Goal: Transaction & Acquisition: Book appointment/travel/reservation

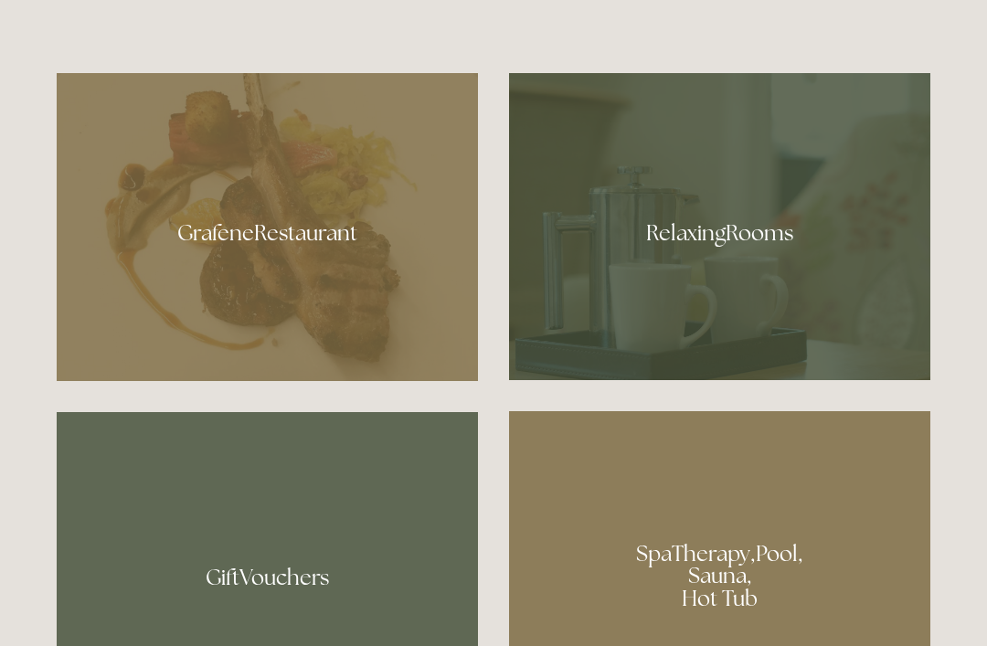
scroll to position [1029, 0]
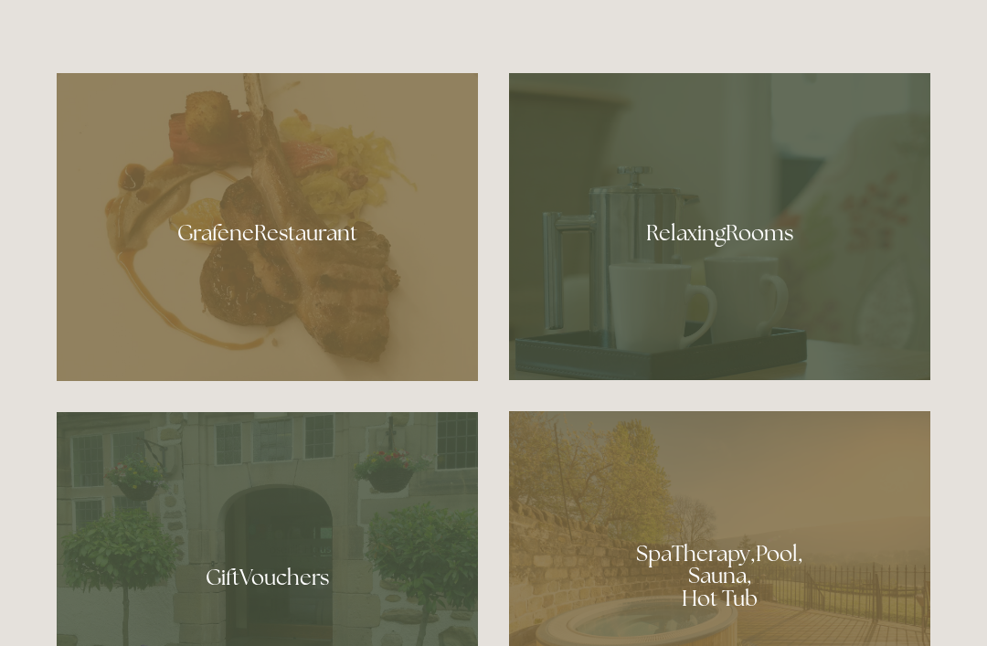
click at [308, 281] on div at bounding box center [267, 227] width 421 height 308
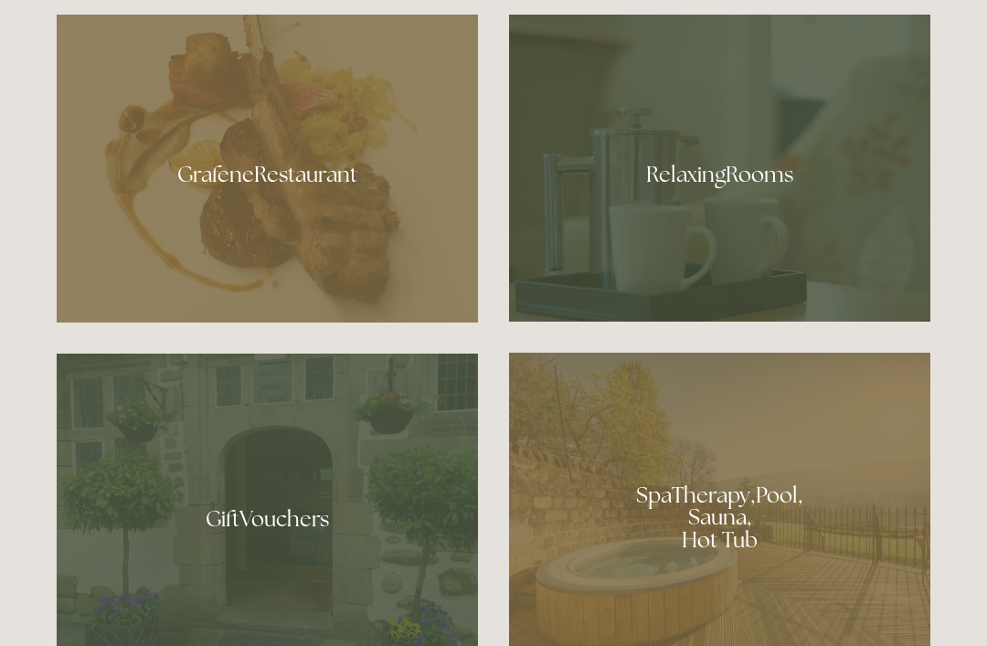
click at [746, 226] on div at bounding box center [719, 168] width 421 height 307
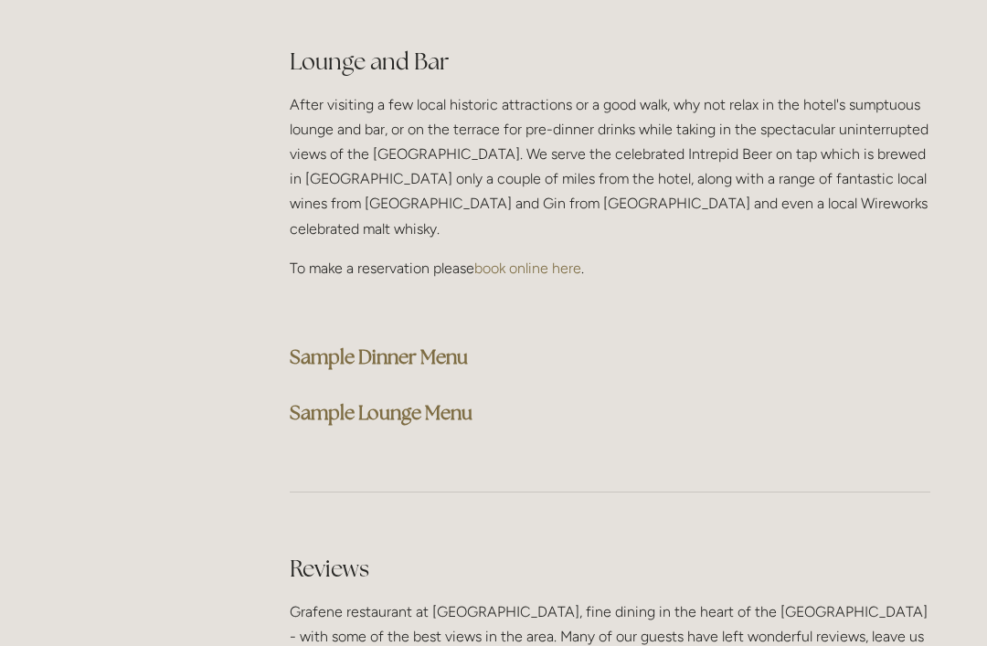
scroll to position [4627, 0]
click at [459, 345] on strong "Sample Dinner Menu" at bounding box center [379, 357] width 178 height 25
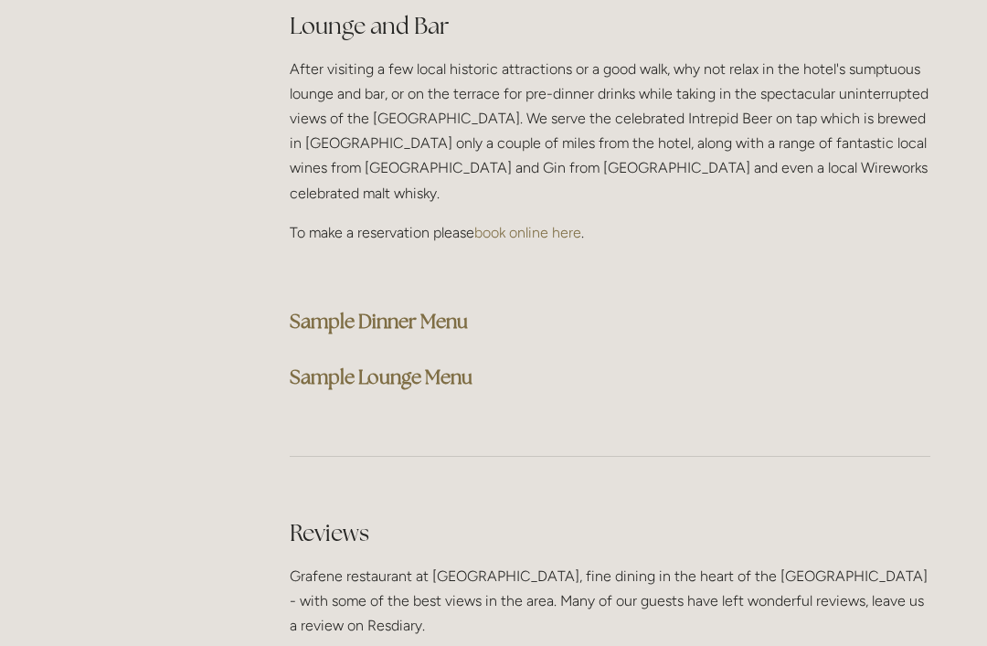
scroll to position [4694, 0]
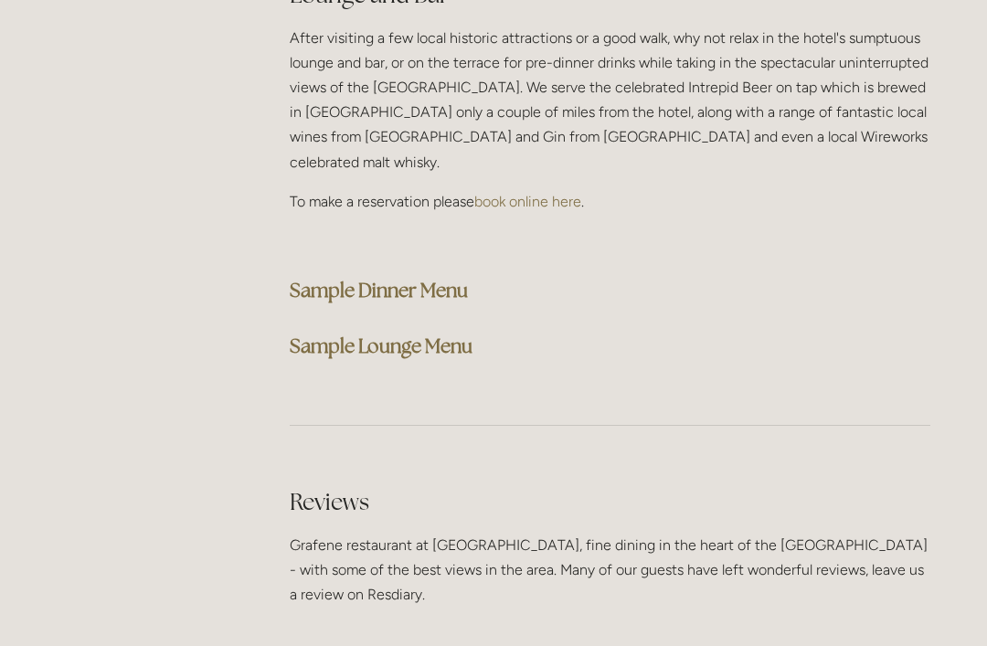
click at [430, 334] on strong "Sample Lounge Menu" at bounding box center [381, 346] width 183 height 25
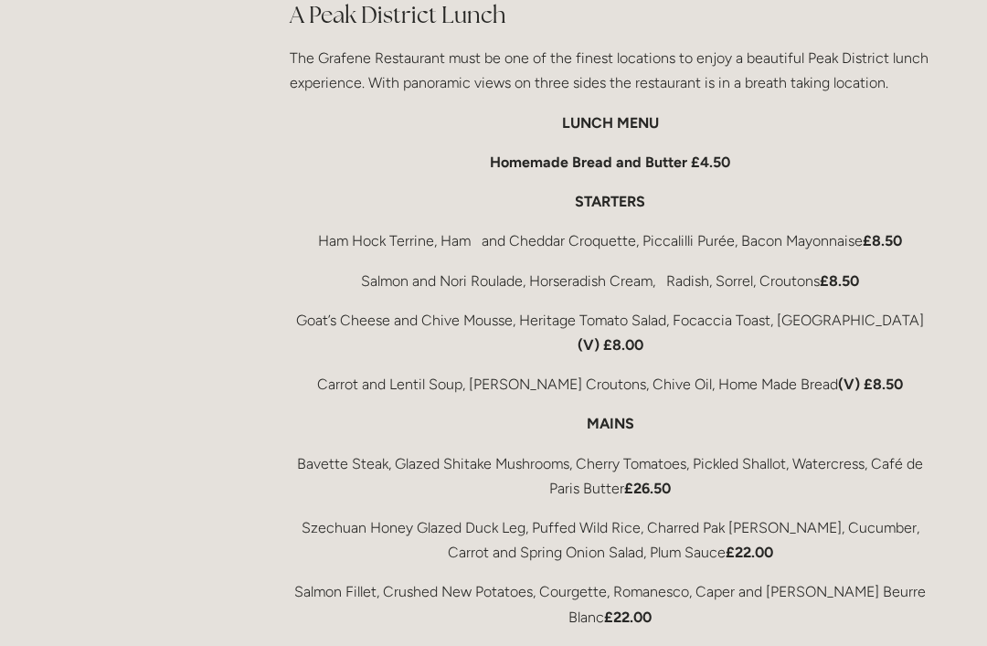
scroll to position [2899, 0]
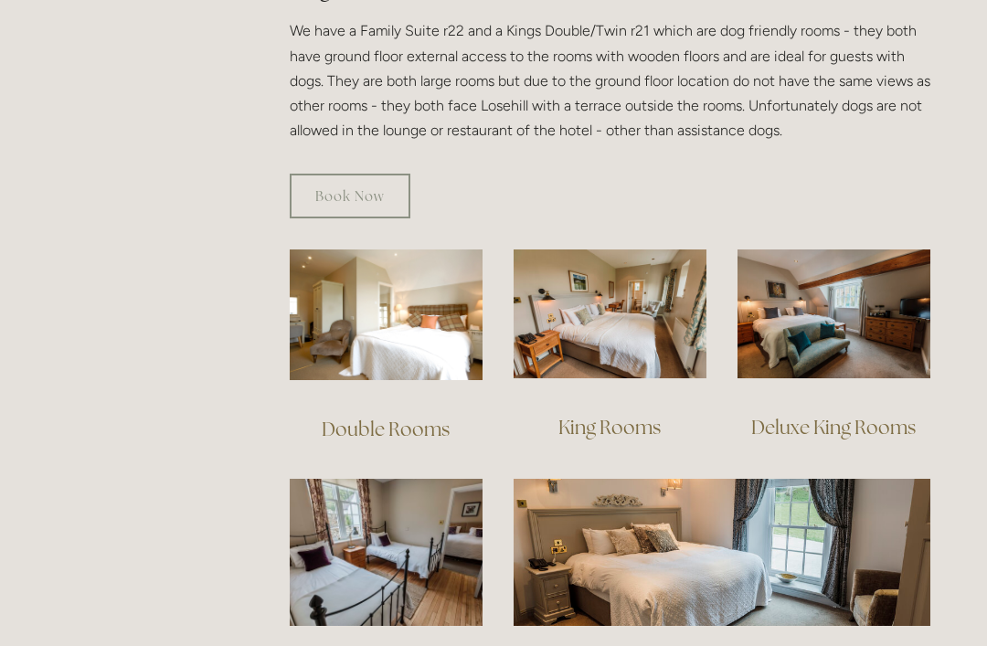
scroll to position [1094, 0]
click at [402, 282] on img at bounding box center [386, 315] width 193 height 131
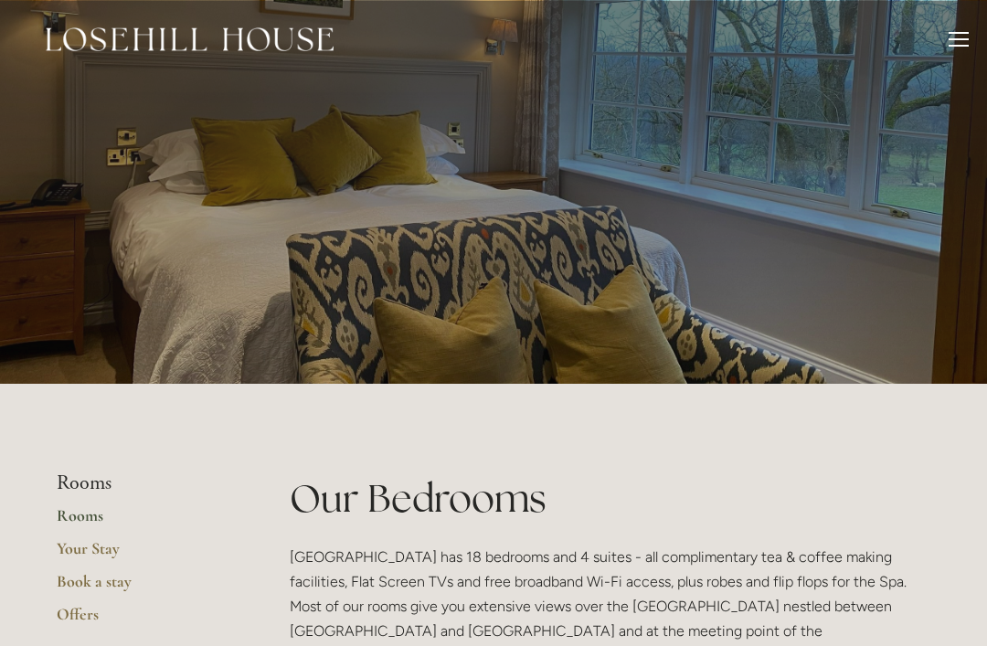
scroll to position [1153, 0]
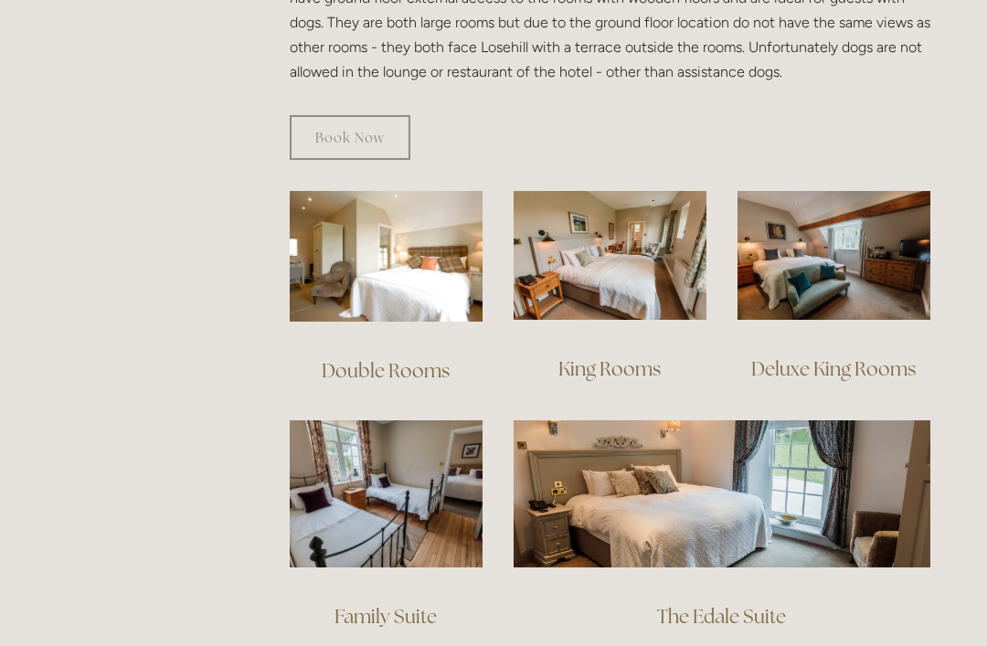
click at [624, 228] on img at bounding box center [610, 255] width 193 height 129
click at [847, 217] on img at bounding box center [834, 255] width 193 height 129
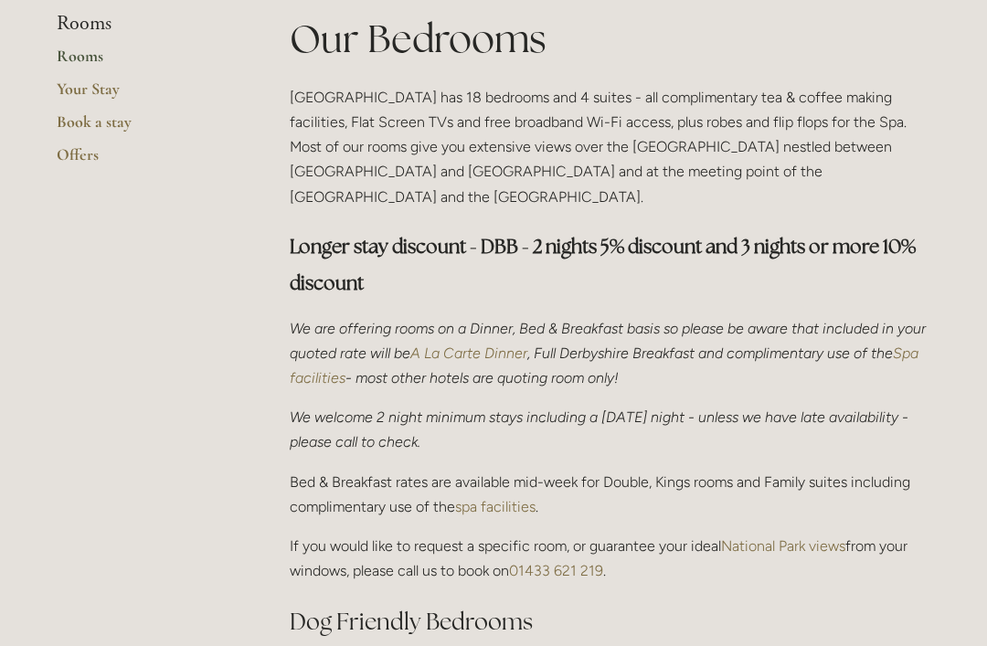
scroll to position [414, 0]
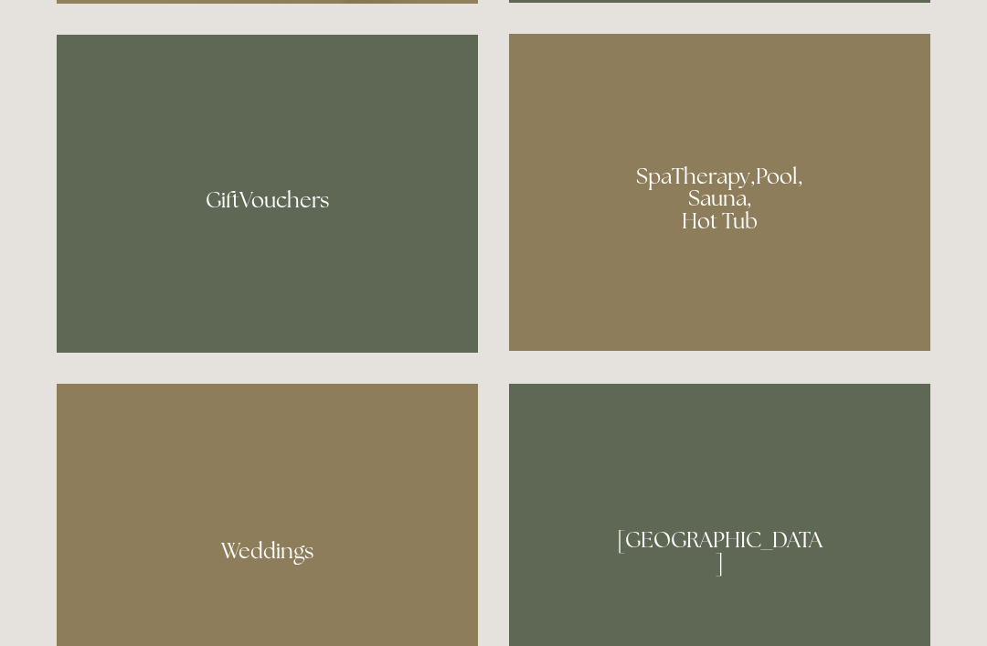
scroll to position [1407, 0]
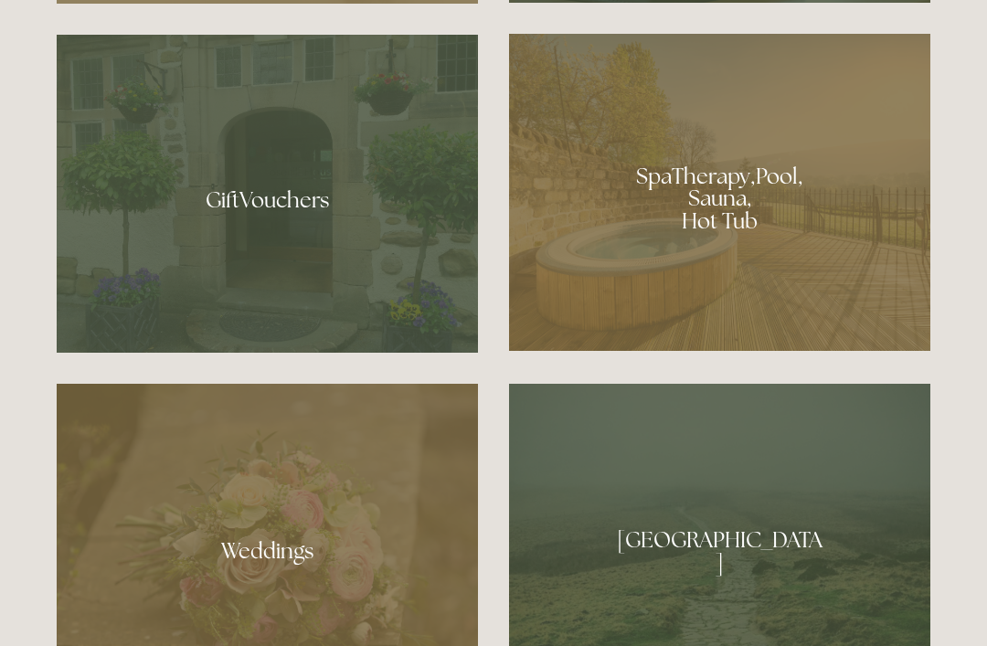
click at [724, 255] on div at bounding box center [719, 192] width 421 height 317
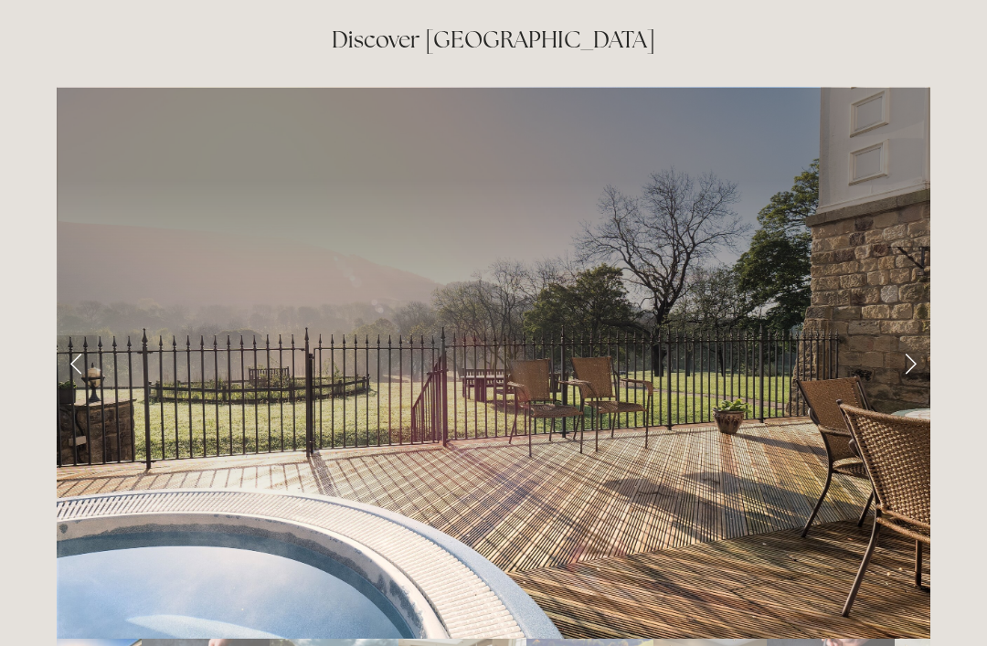
scroll to position [2919, 0]
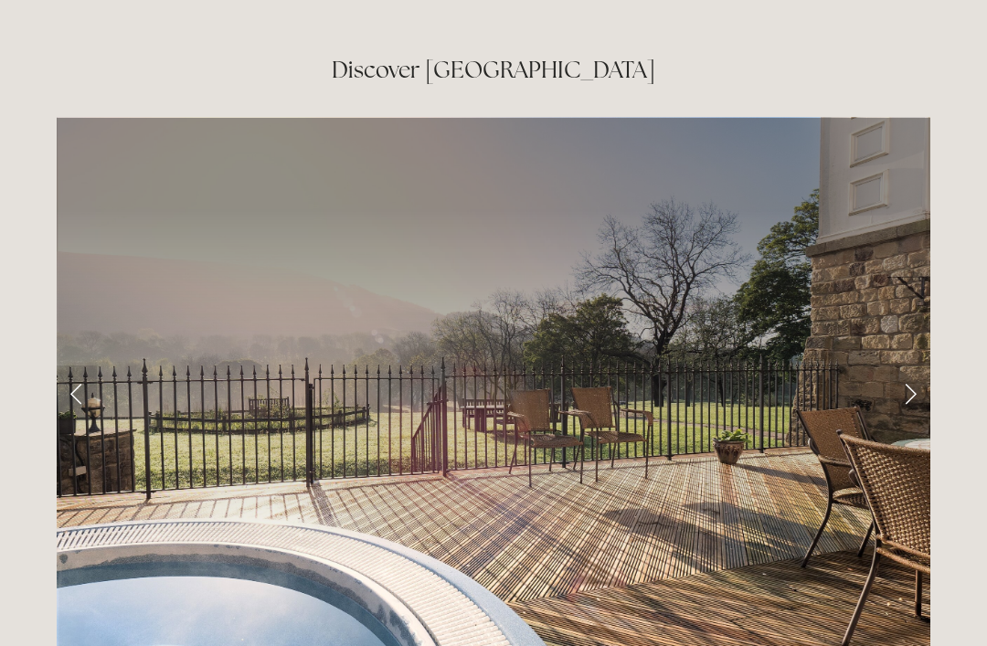
click at [903, 366] on link "Next Slide" at bounding box center [910, 393] width 40 height 55
click at [911, 366] on link "Next Slide" at bounding box center [910, 393] width 40 height 55
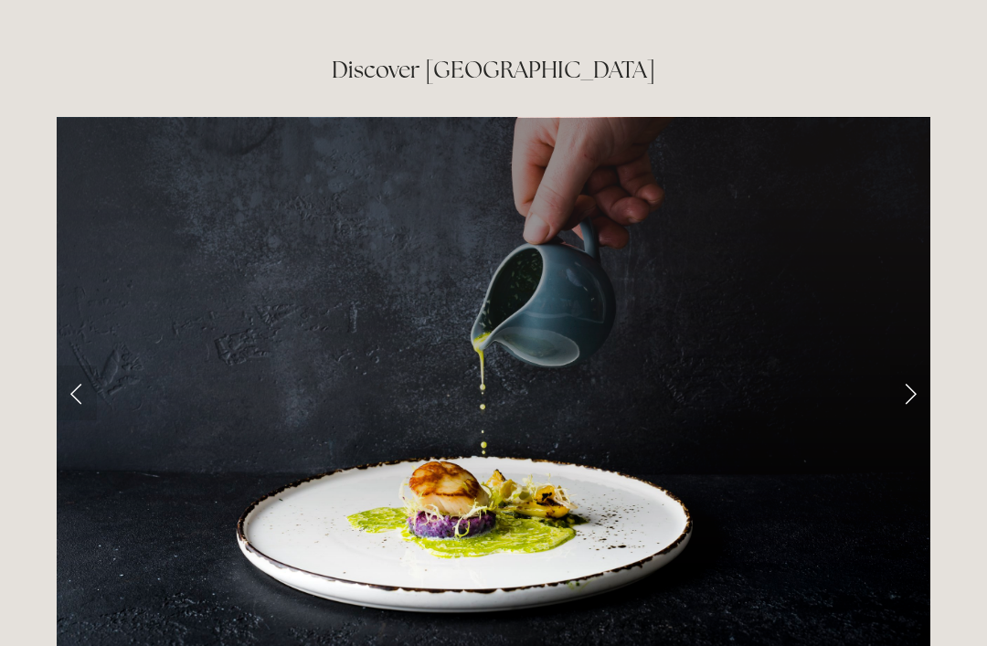
click at [910, 366] on link "Next Slide" at bounding box center [910, 393] width 40 height 55
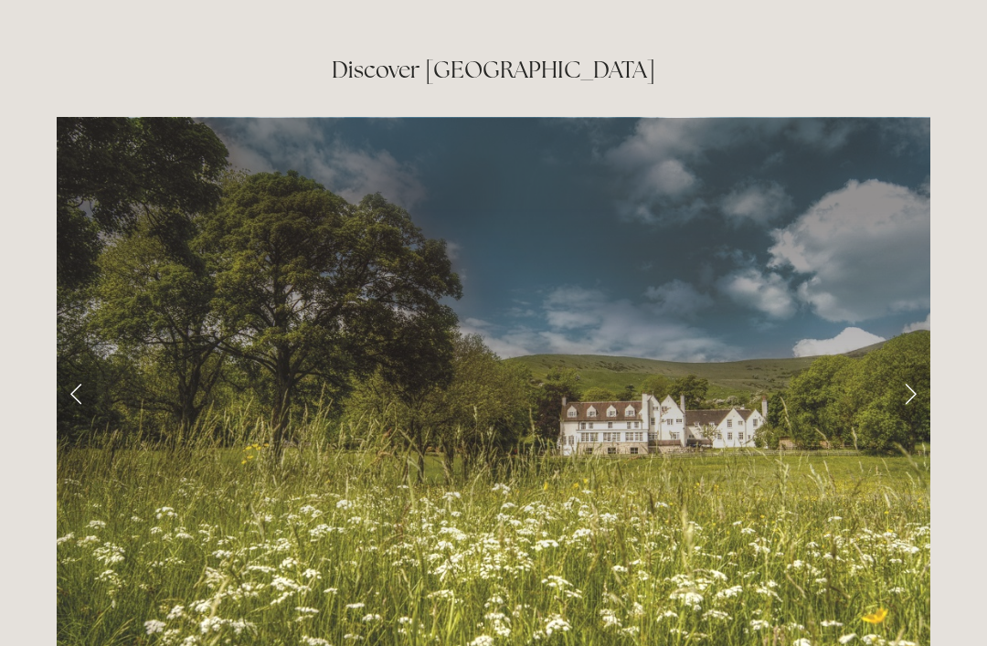
click at [905, 366] on link "Next Slide" at bounding box center [910, 393] width 40 height 55
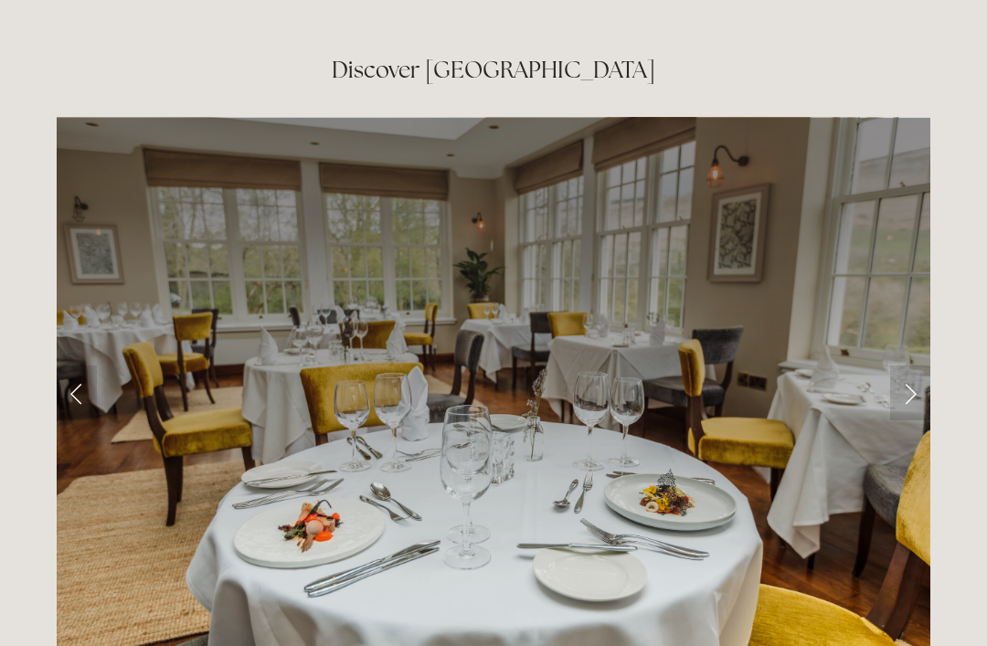
click at [902, 366] on link "Next Slide" at bounding box center [910, 393] width 40 height 55
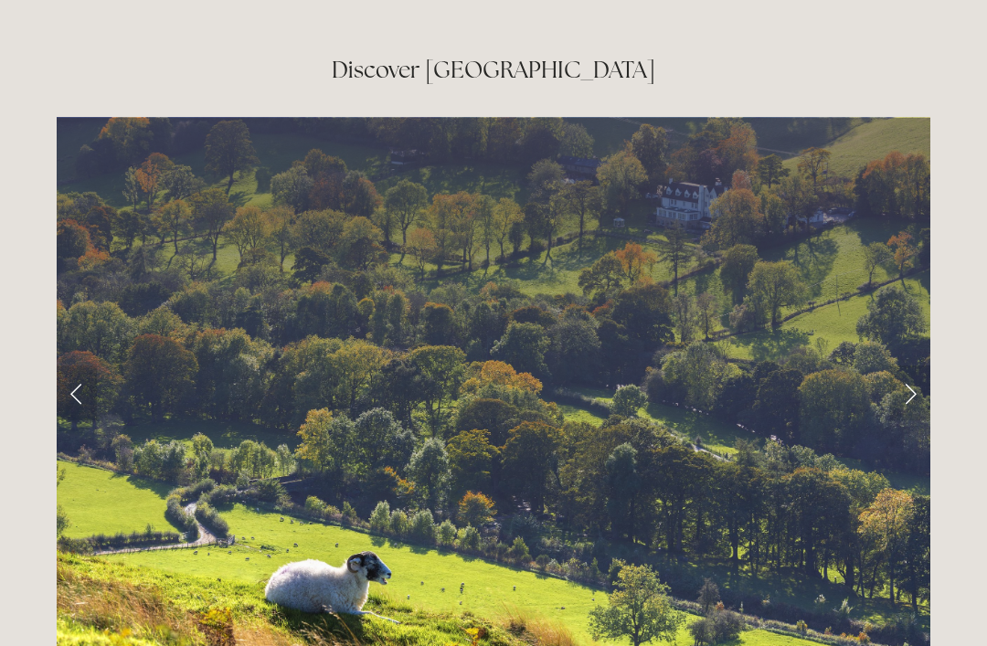
click at [906, 366] on link "Next Slide" at bounding box center [910, 393] width 40 height 55
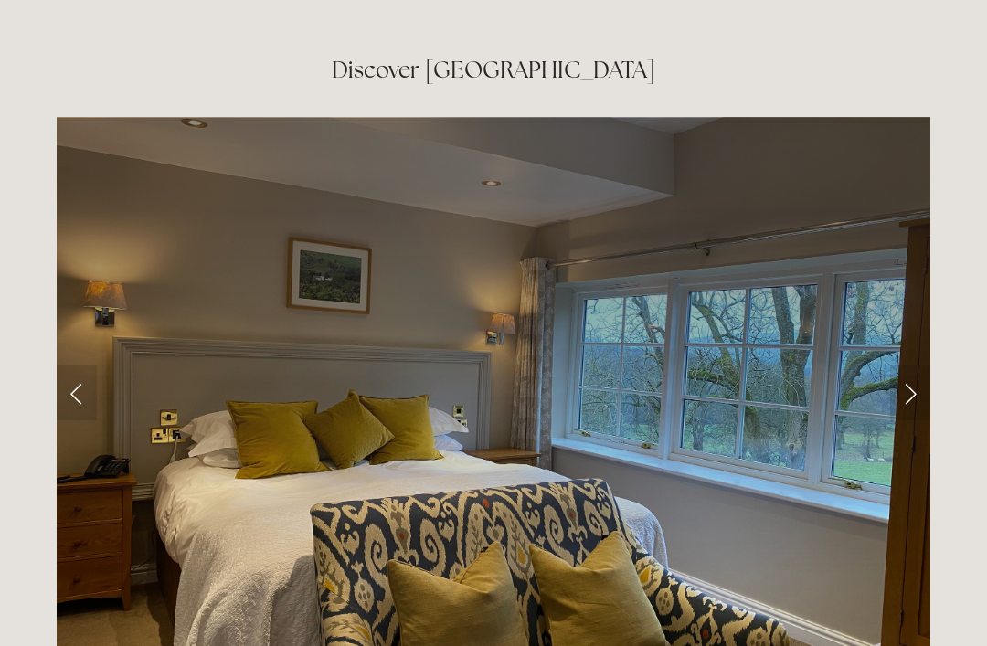
click at [903, 366] on link "Next Slide" at bounding box center [910, 393] width 40 height 55
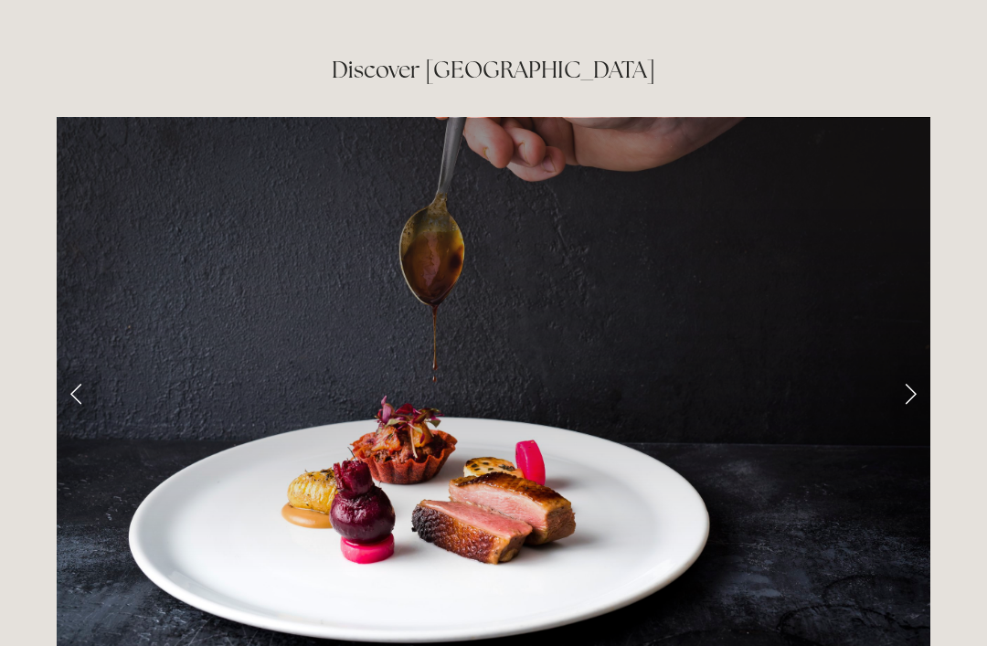
click at [907, 366] on link "Next Slide" at bounding box center [910, 393] width 40 height 55
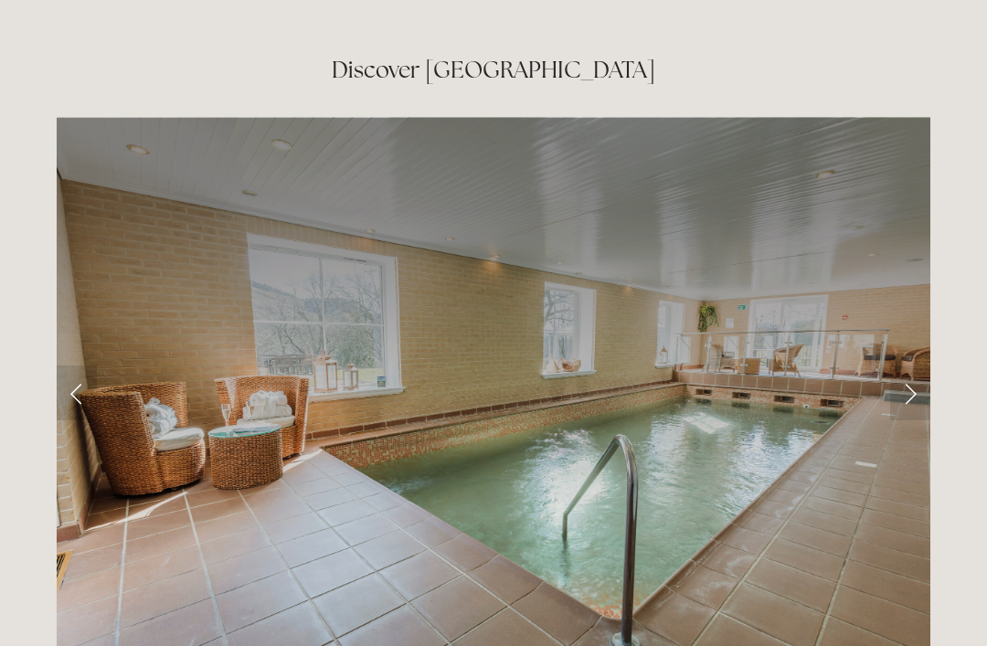
click at [908, 366] on link "Next Slide" at bounding box center [910, 393] width 40 height 55
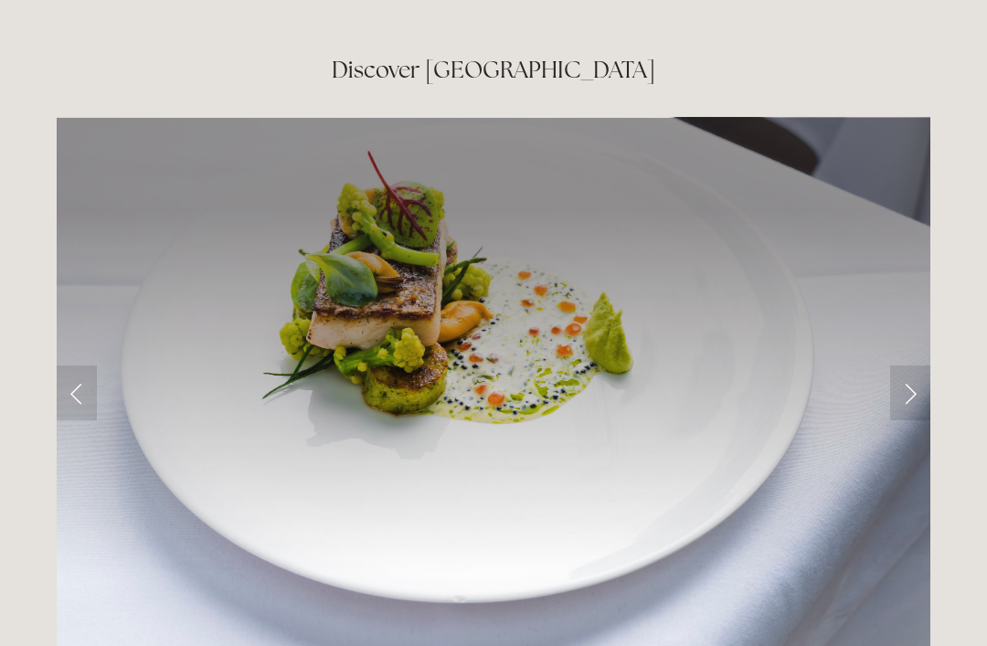
click at [908, 366] on link "Next Slide" at bounding box center [910, 393] width 40 height 55
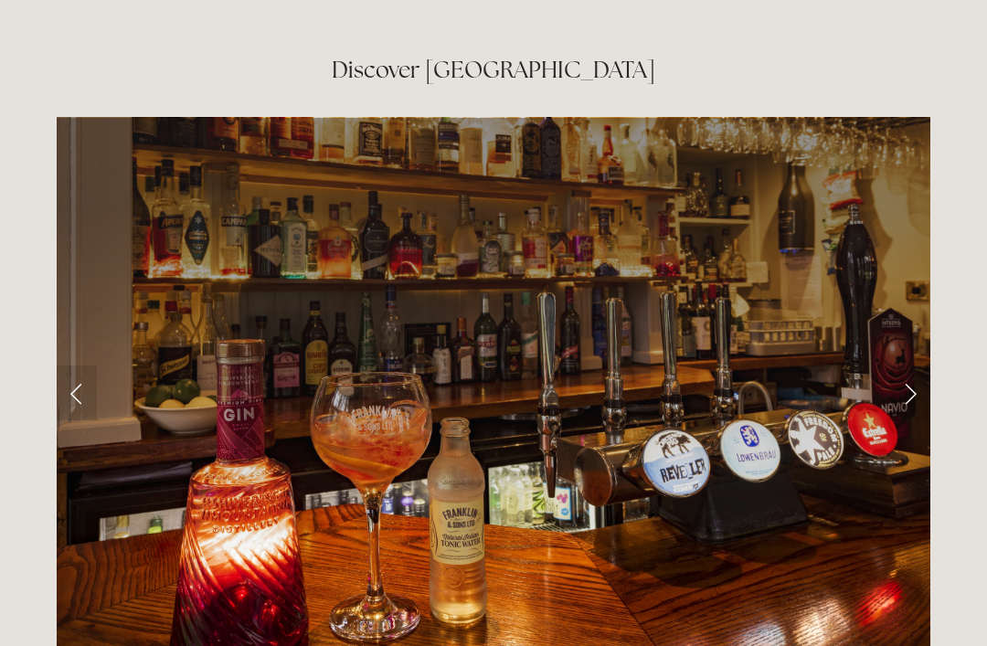
click at [906, 366] on link "Next Slide" at bounding box center [910, 393] width 40 height 55
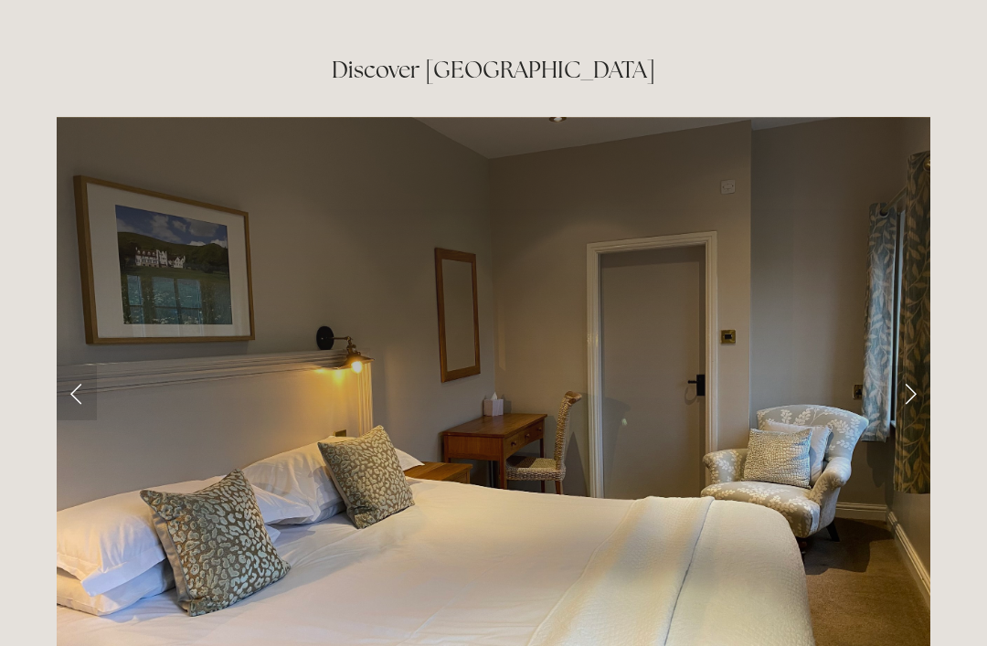
click at [911, 366] on link "Next Slide" at bounding box center [910, 393] width 40 height 55
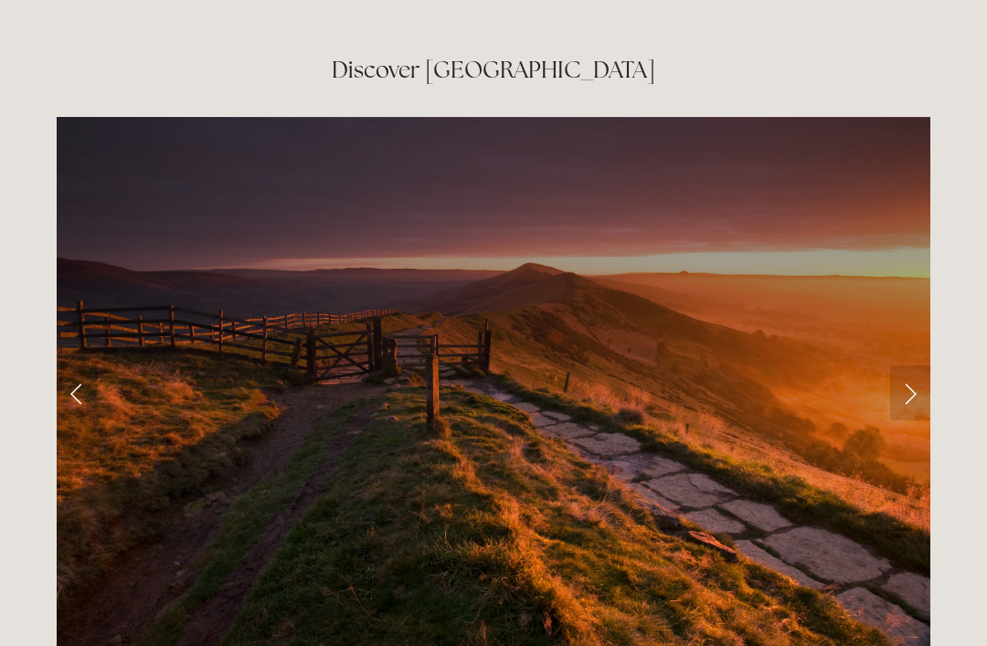
click at [908, 366] on link "Next Slide" at bounding box center [910, 393] width 40 height 55
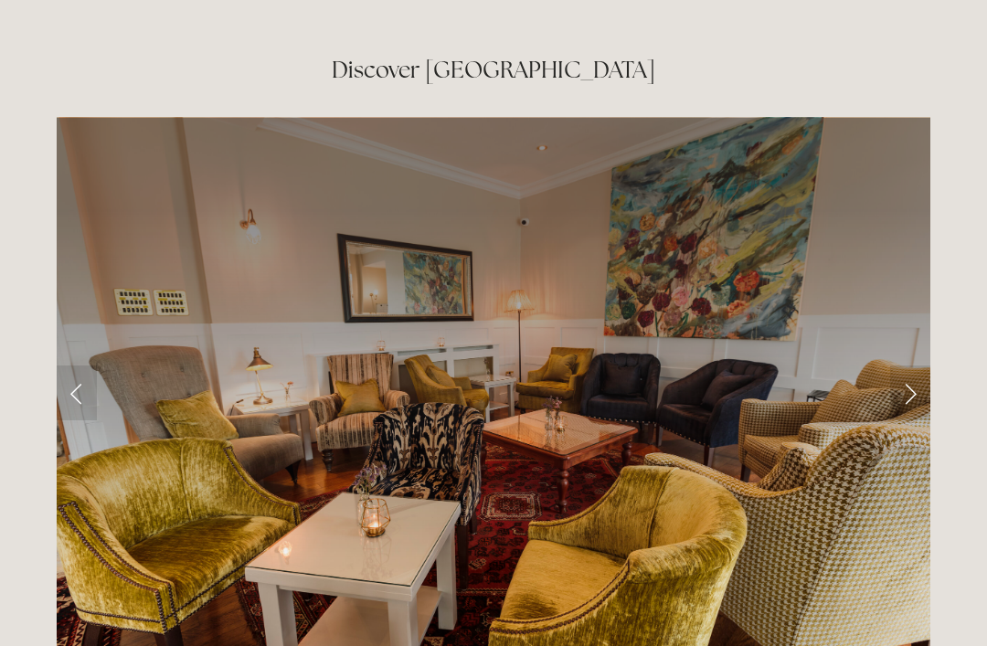
click at [906, 366] on link "Next Slide" at bounding box center [910, 393] width 40 height 55
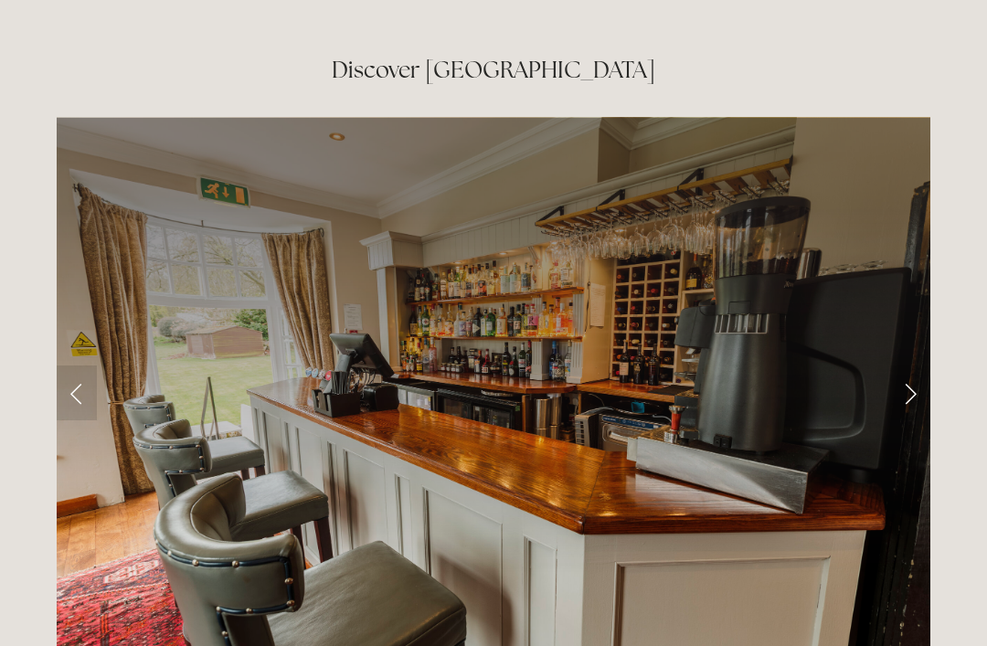
click at [911, 366] on link "Next Slide" at bounding box center [910, 393] width 40 height 55
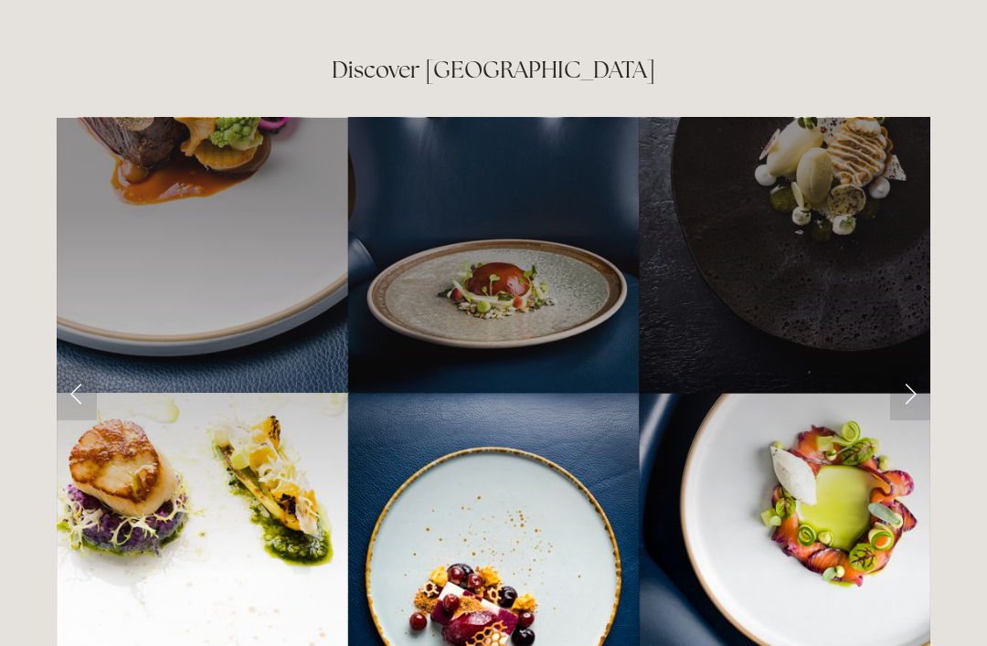
click at [907, 366] on link "Next Slide" at bounding box center [910, 393] width 40 height 55
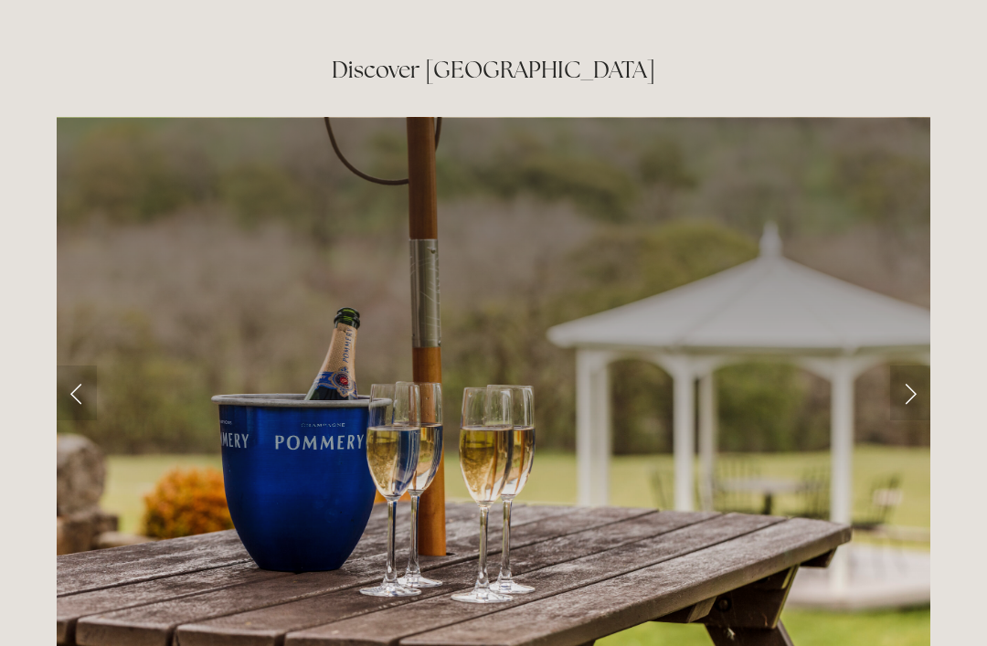
click at [905, 366] on link "Next Slide" at bounding box center [910, 393] width 40 height 55
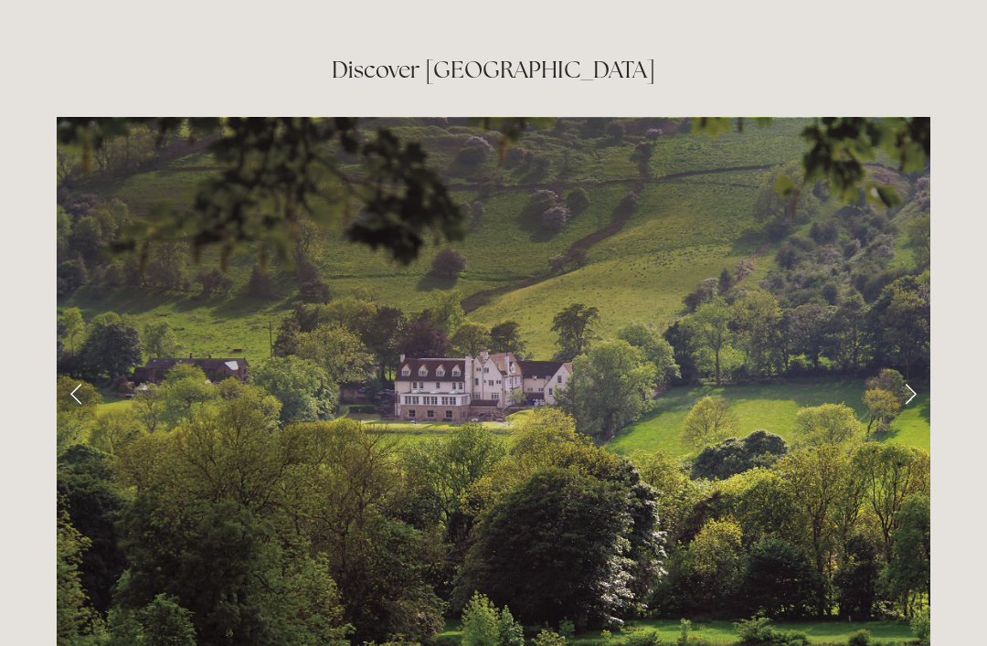
click at [902, 366] on link "Next Slide" at bounding box center [910, 393] width 40 height 55
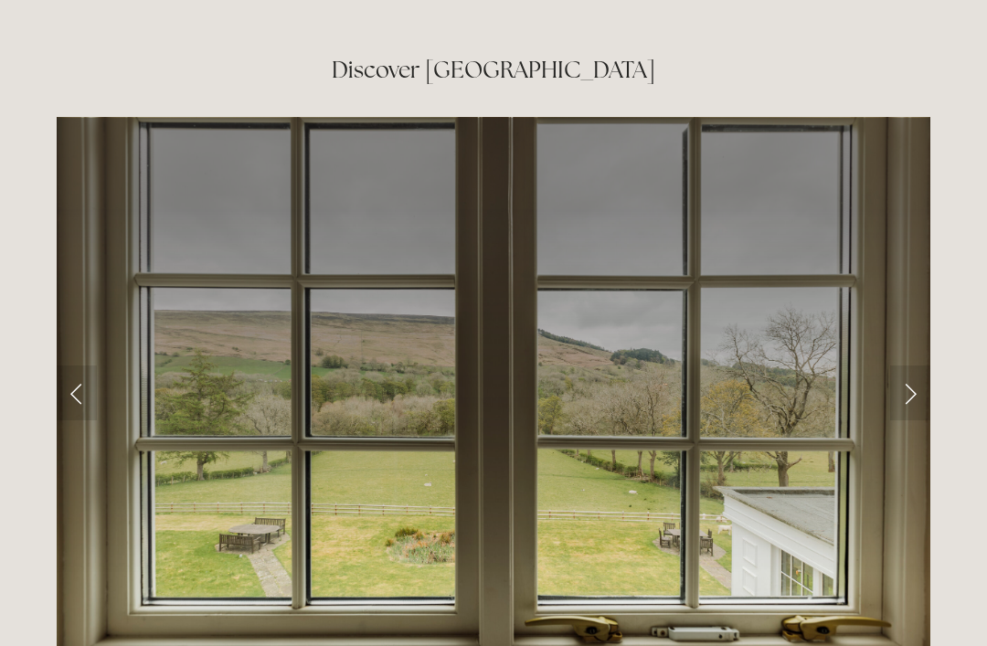
click at [904, 366] on link "Next Slide" at bounding box center [910, 393] width 40 height 55
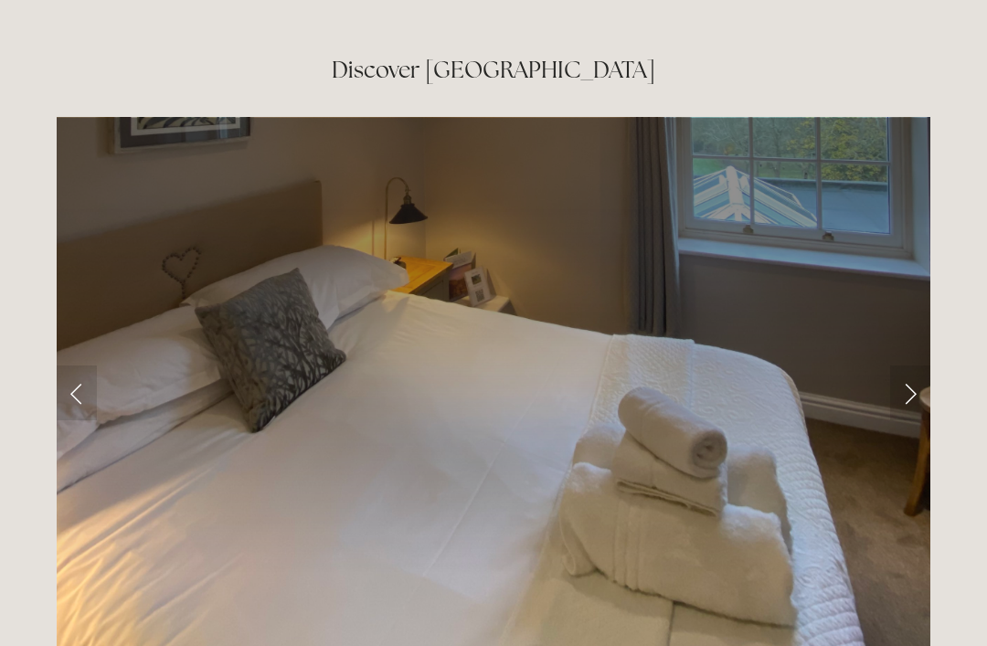
click at [913, 366] on link "Next Slide" at bounding box center [910, 393] width 40 height 55
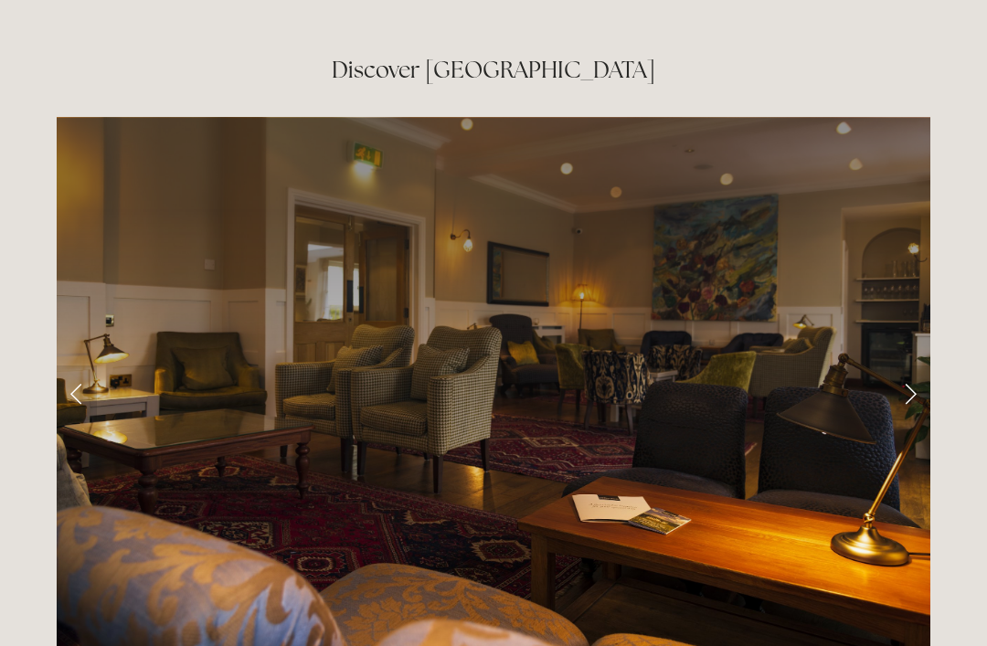
click at [906, 366] on link "Next Slide" at bounding box center [910, 393] width 40 height 55
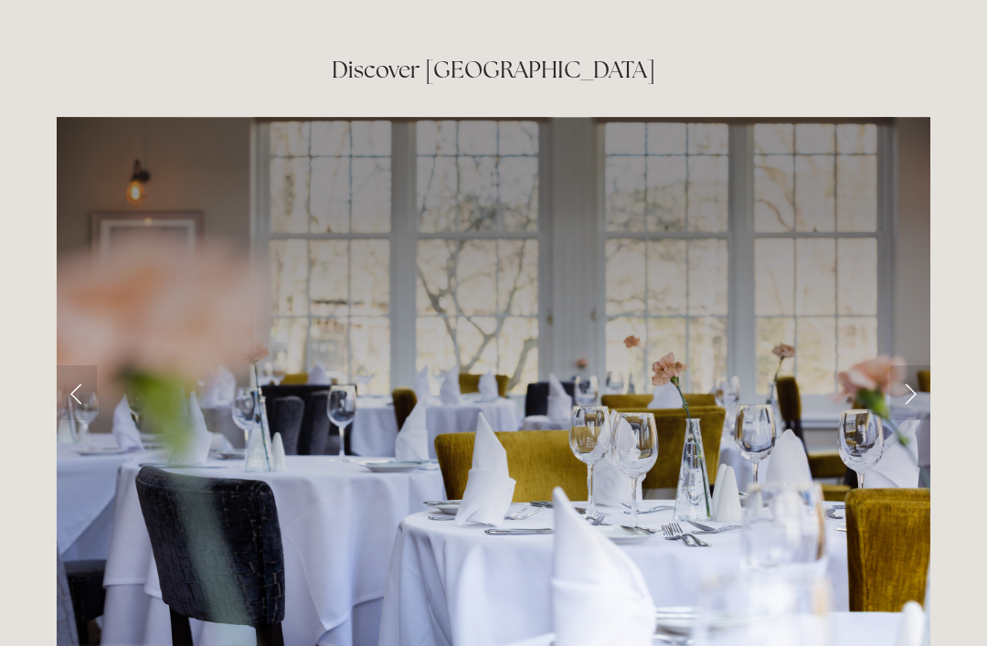
click at [905, 366] on link "Next Slide" at bounding box center [910, 393] width 40 height 55
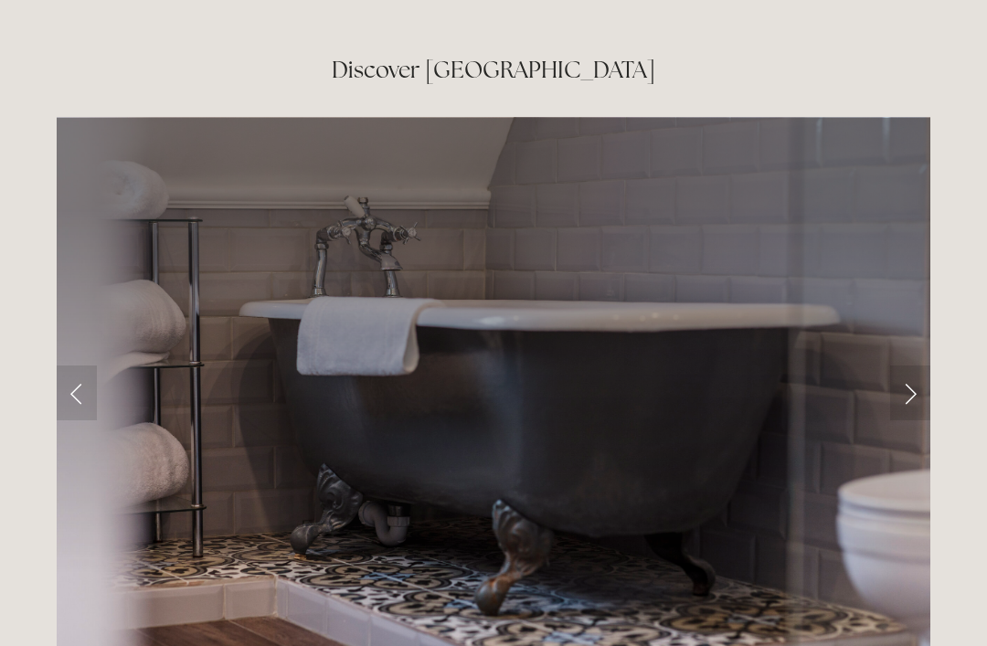
click at [907, 366] on link "Next Slide" at bounding box center [910, 393] width 40 height 55
click at [903, 366] on link "Next Slide" at bounding box center [910, 393] width 40 height 55
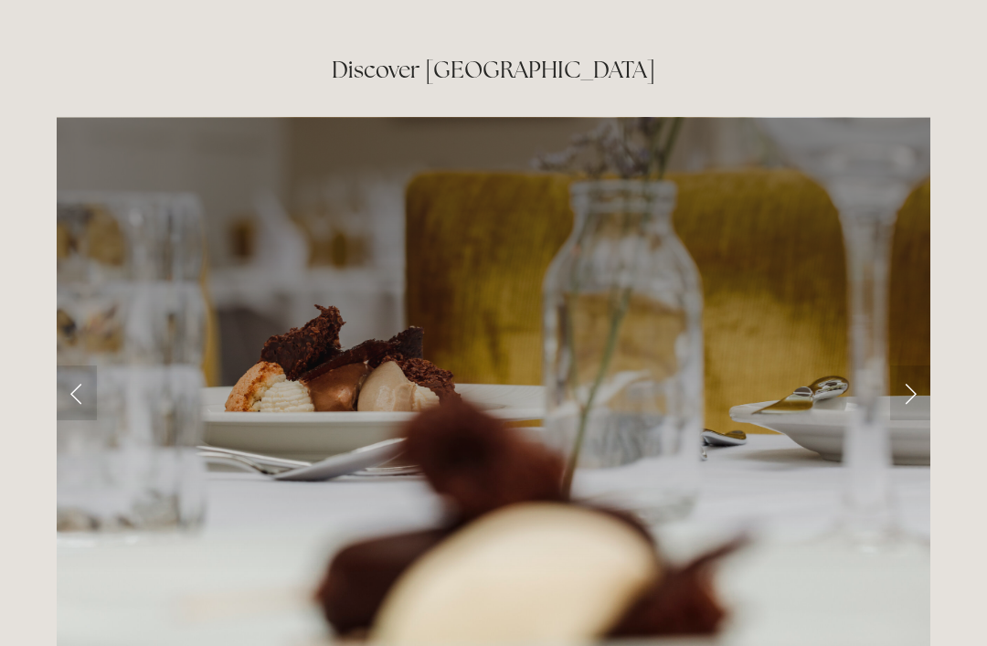
click at [909, 366] on link "Next Slide" at bounding box center [910, 393] width 40 height 55
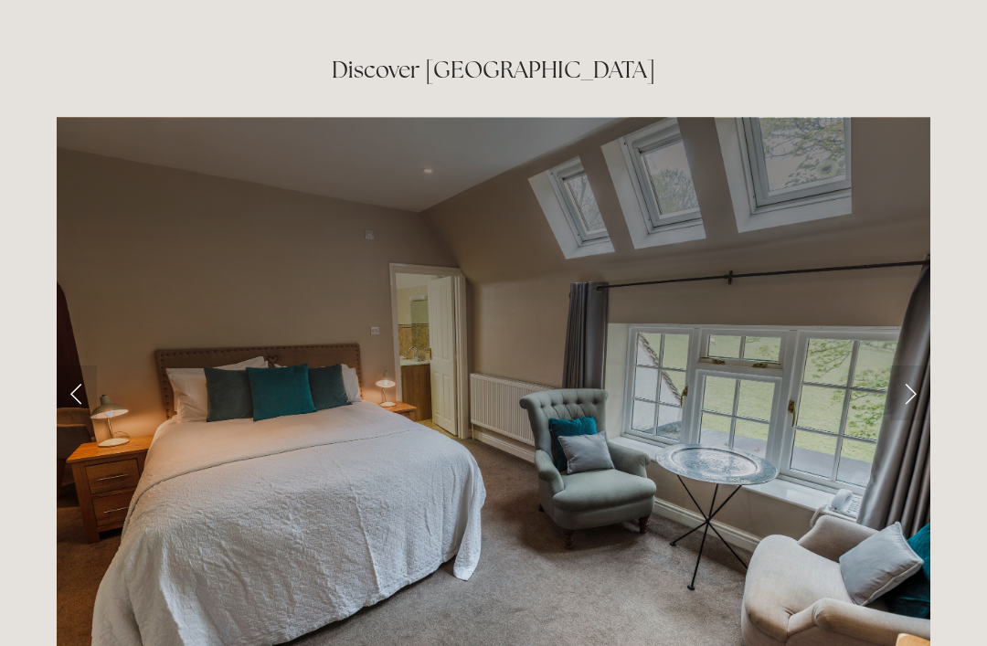
click at [911, 366] on link "Next Slide" at bounding box center [910, 393] width 40 height 55
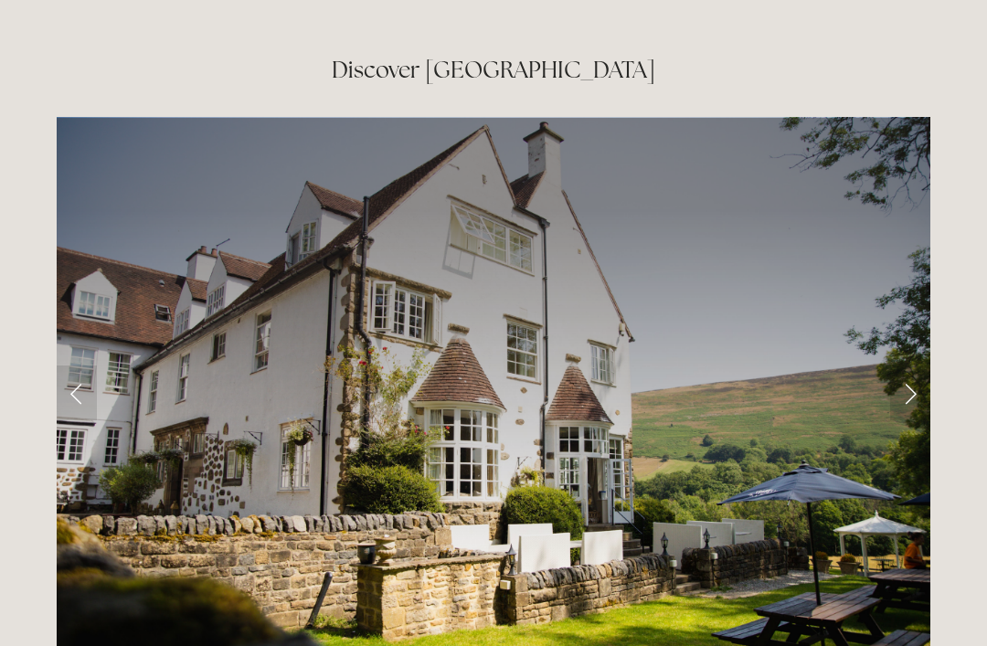
click at [906, 366] on link "Next Slide" at bounding box center [910, 393] width 40 height 55
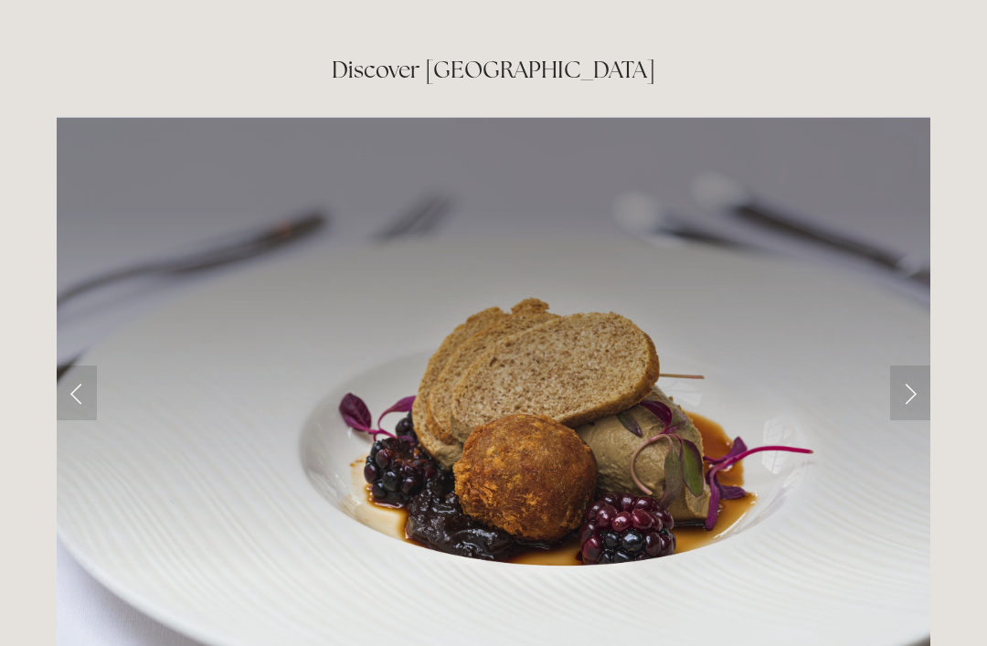
click at [907, 366] on link "Next Slide" at bounding box center [910, 393] width 40 height 55
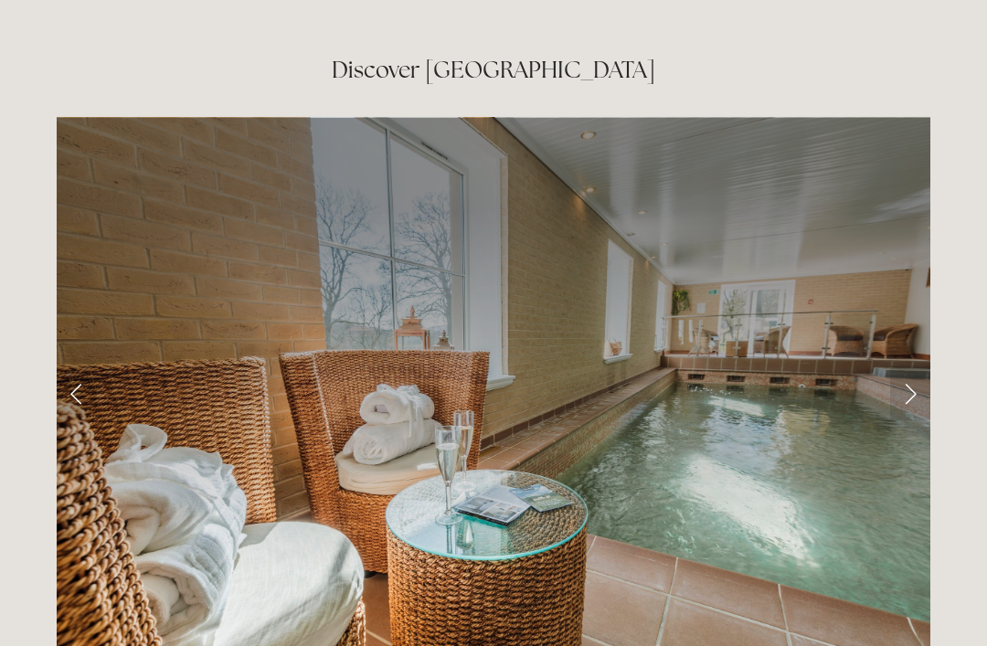
click at [900, 366] on link "Next Slide" at bounding box center [910, 393] width 40 height 55
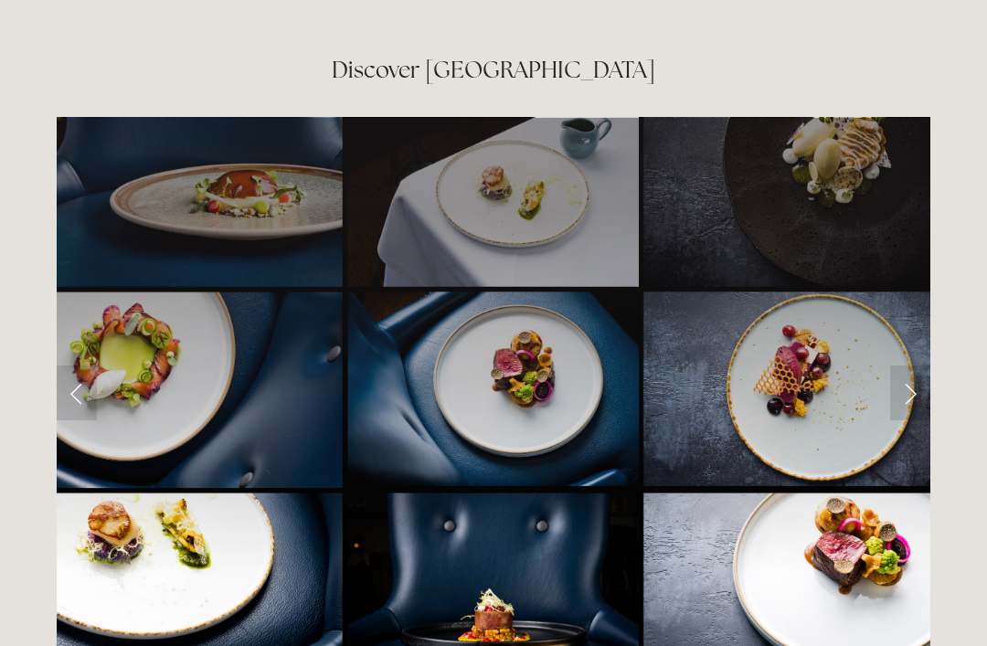
click at [910, 366] on link "Next Slide" at bounding box center [910, 393] width 40 height 55
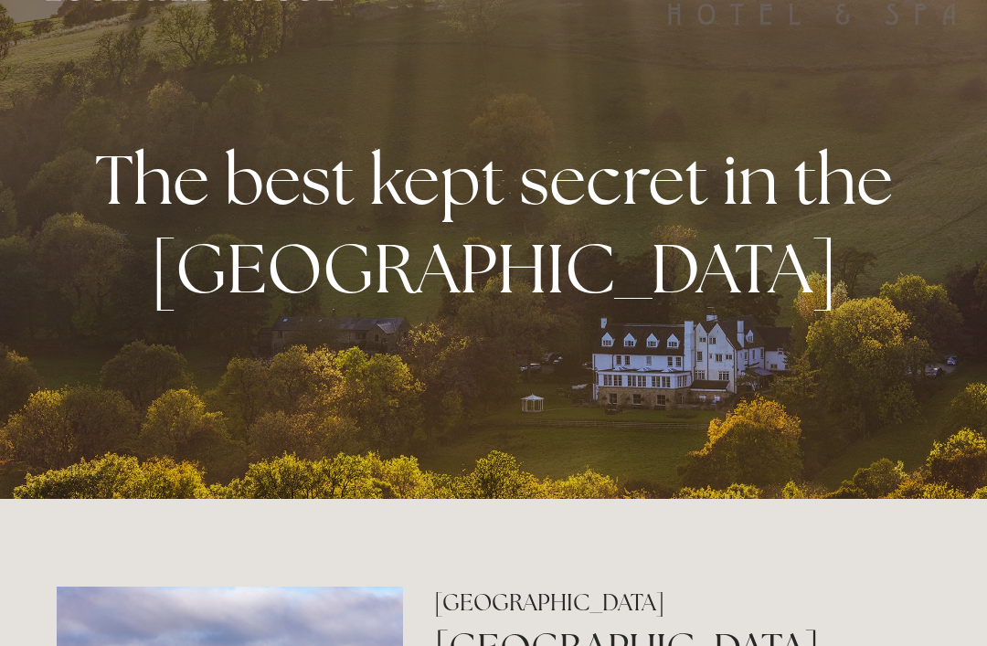
scroll to position [0, 0]
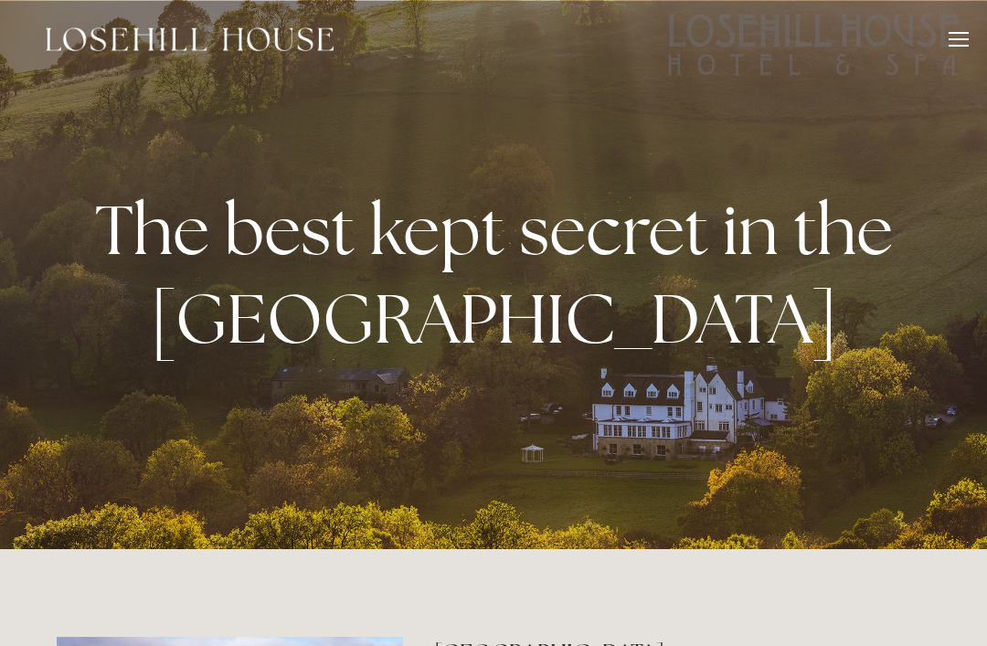
click at [956, 34] on div at bounding box center [959, 42] width 20 height 20
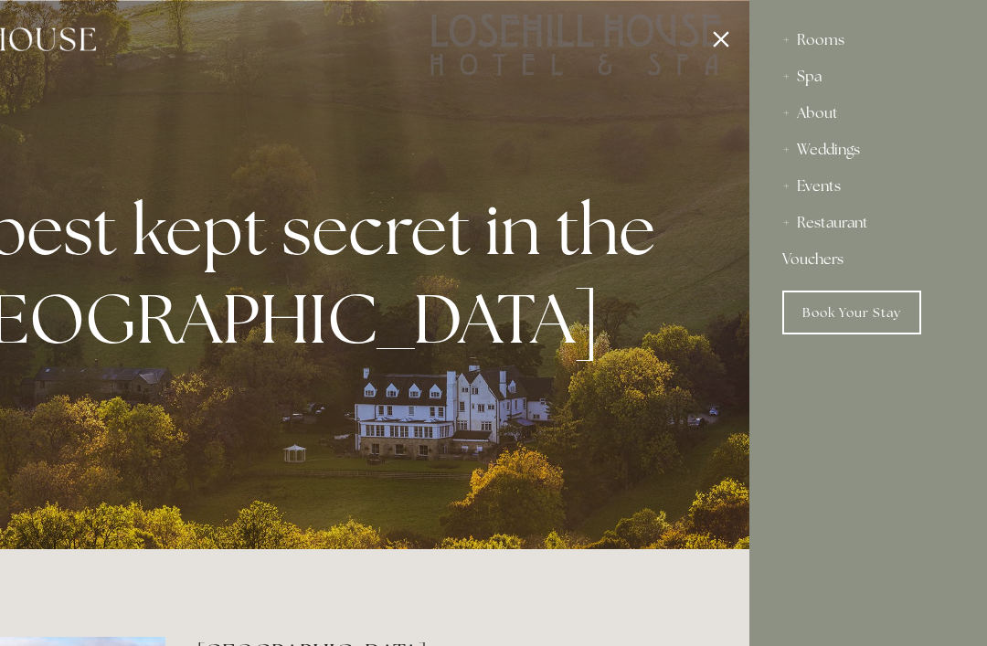
click at [846, 310] on link "Book Your Stay" at bounding box center [851, 313] width 139 height 44
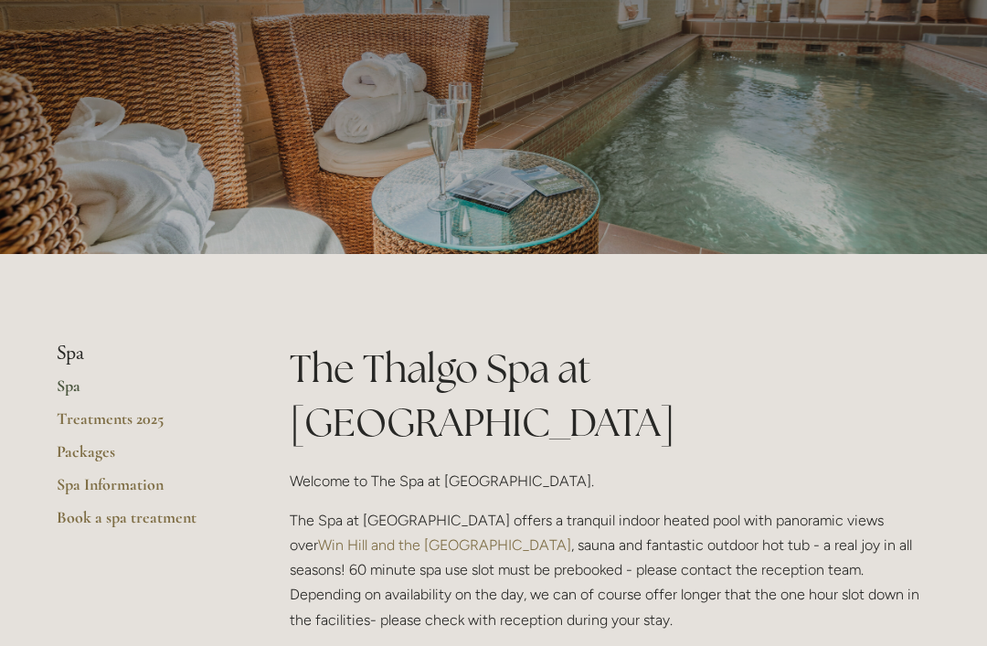
scroll to position [95, 0]
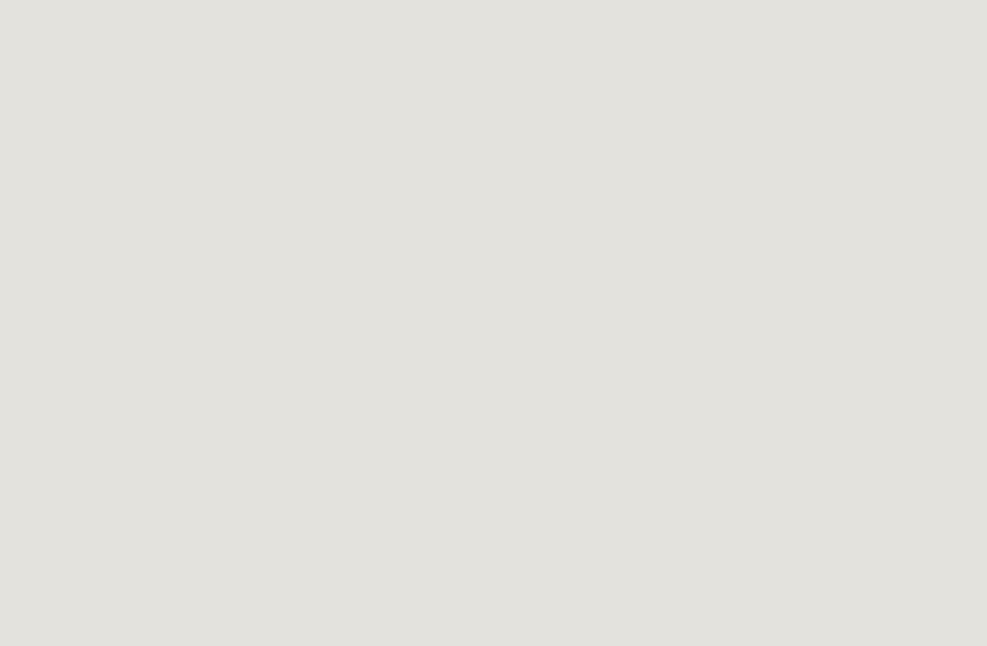
scroll to position [80, 0]
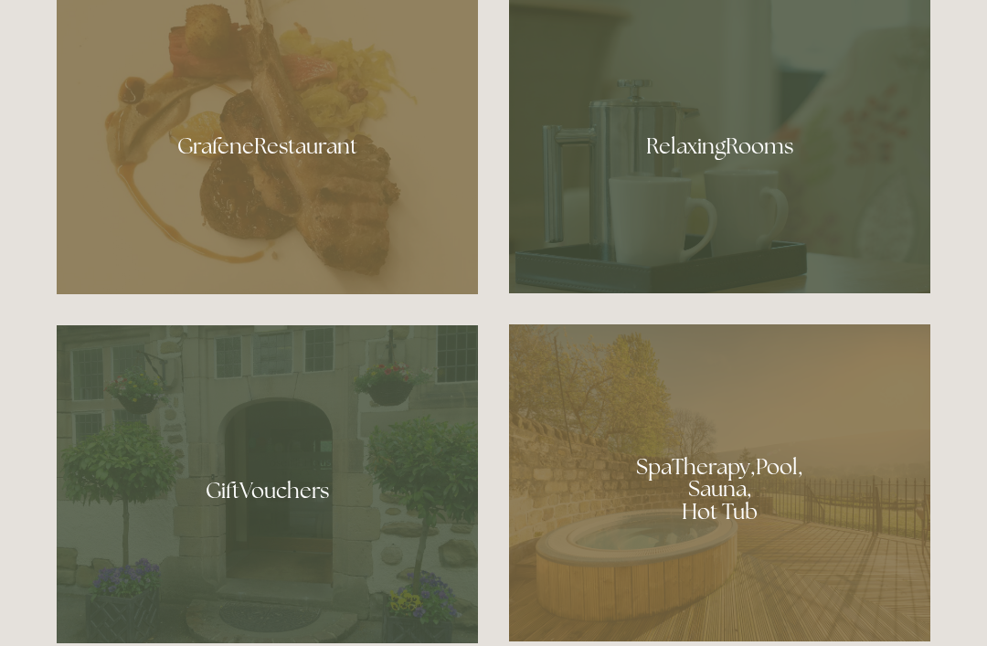
scroll to position [1114, 0]
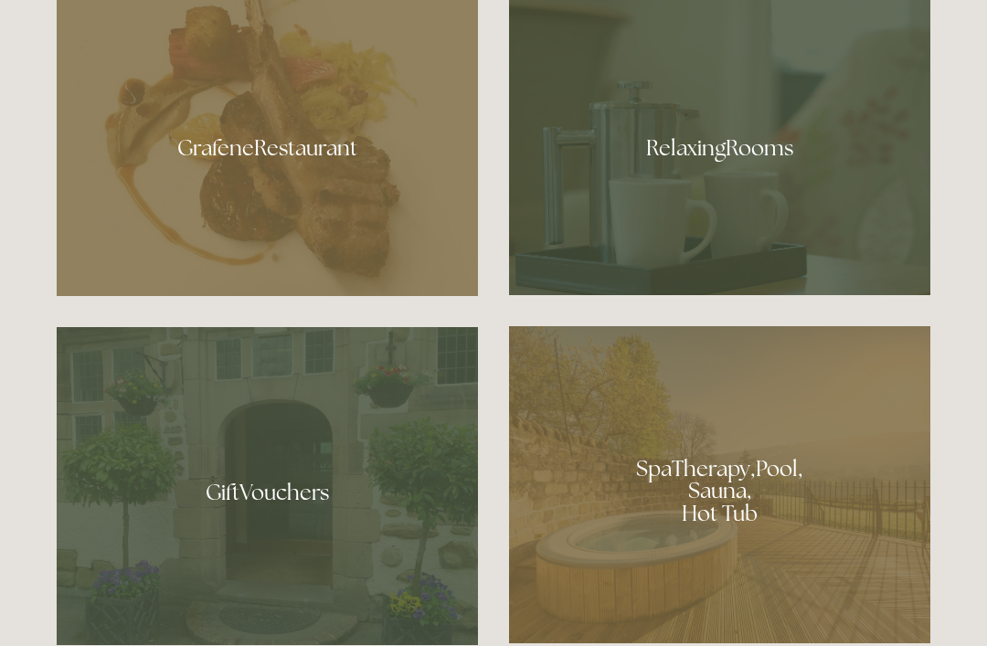
click at [728, 207] on div at bounding box center [719, 141] width 421 height 307
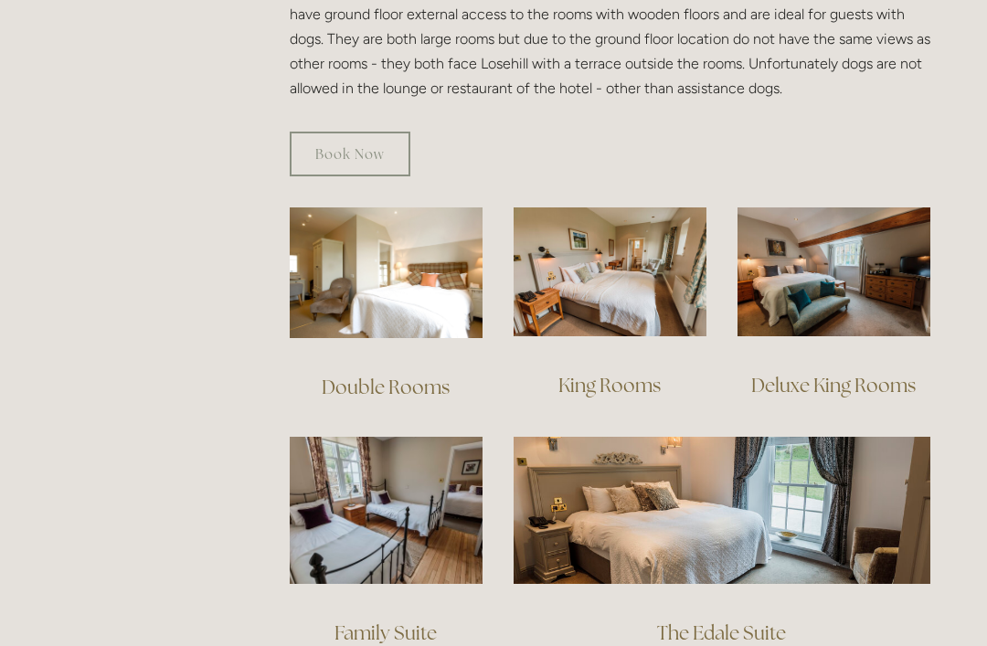
scroll to position [1136, 0]
click at [413, 250] on img at bounding box center [386, 272] width 193 height 131
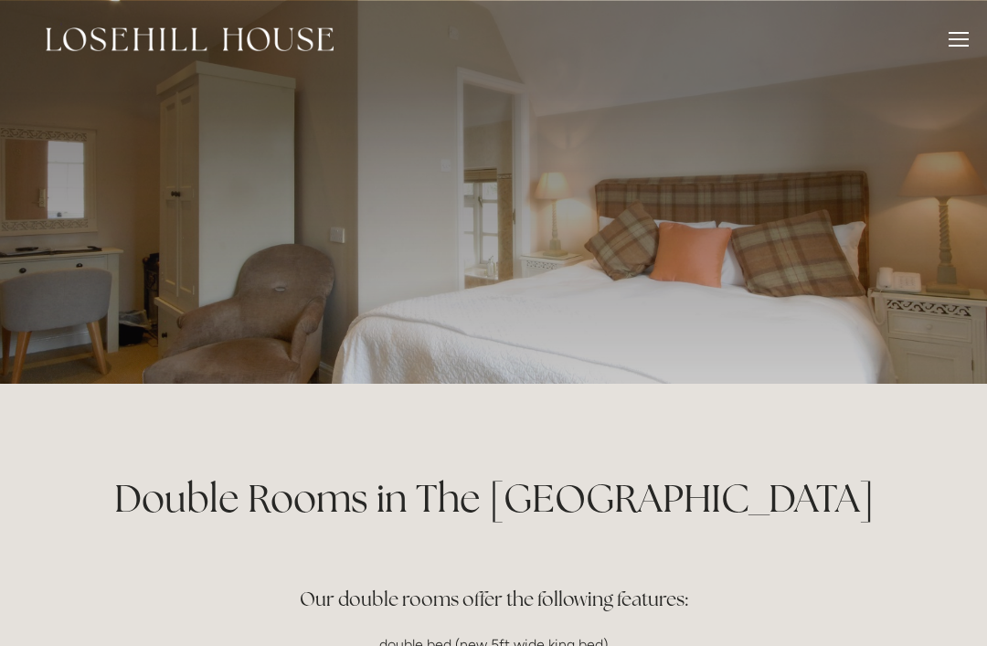
click at [950, 37] on div at bounding box center [959, 42] width 20 height 20
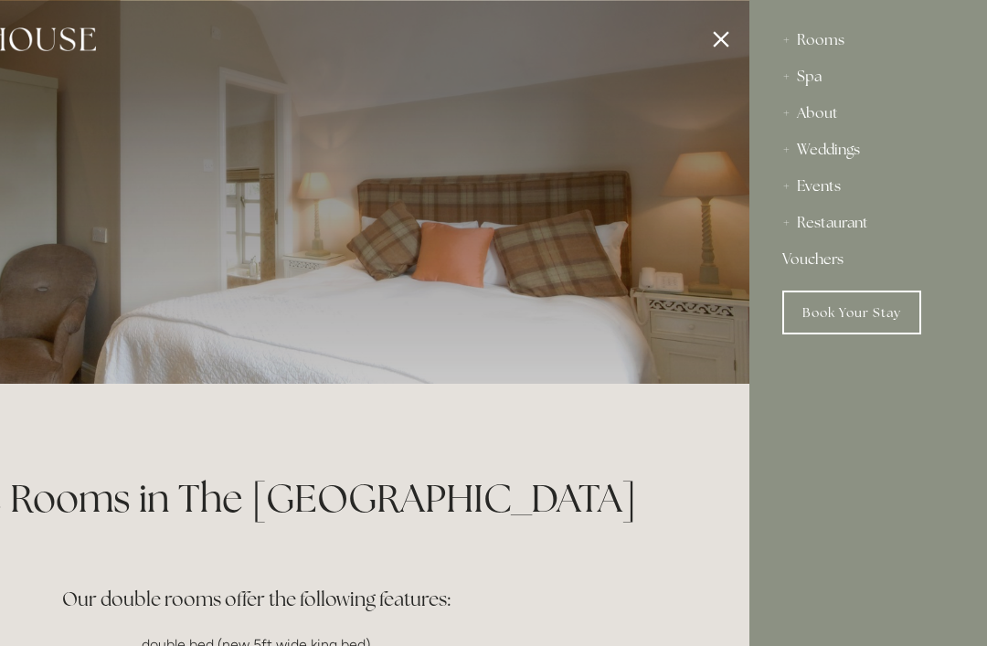
click at [74, 41] on div at bounding box center [255, 323] width 987 height 646
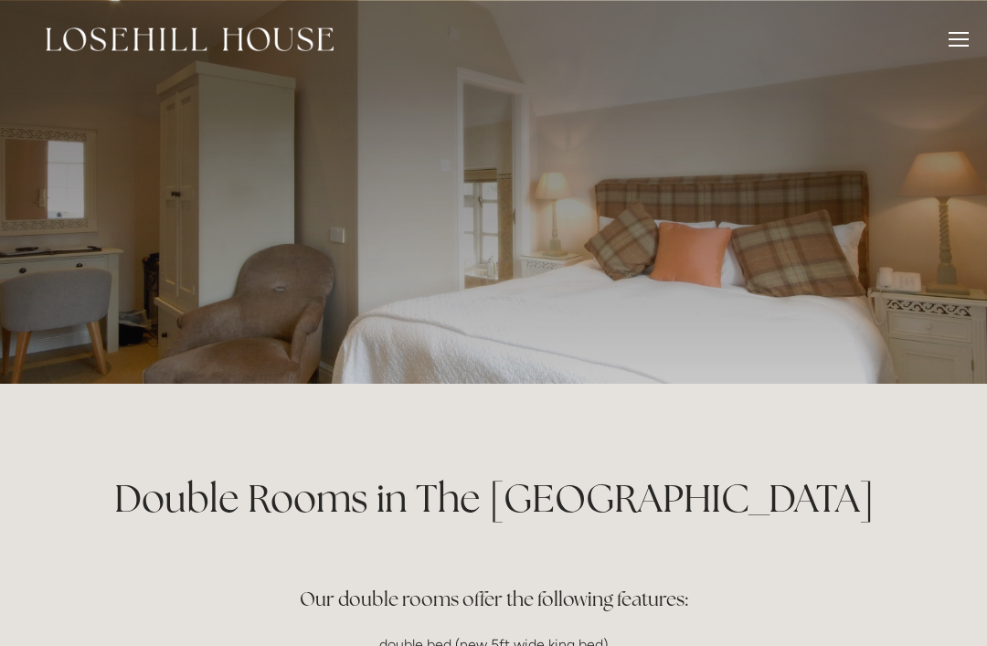
click at [192, 29] on img at bounding box center [190, 39] width 288 height 24
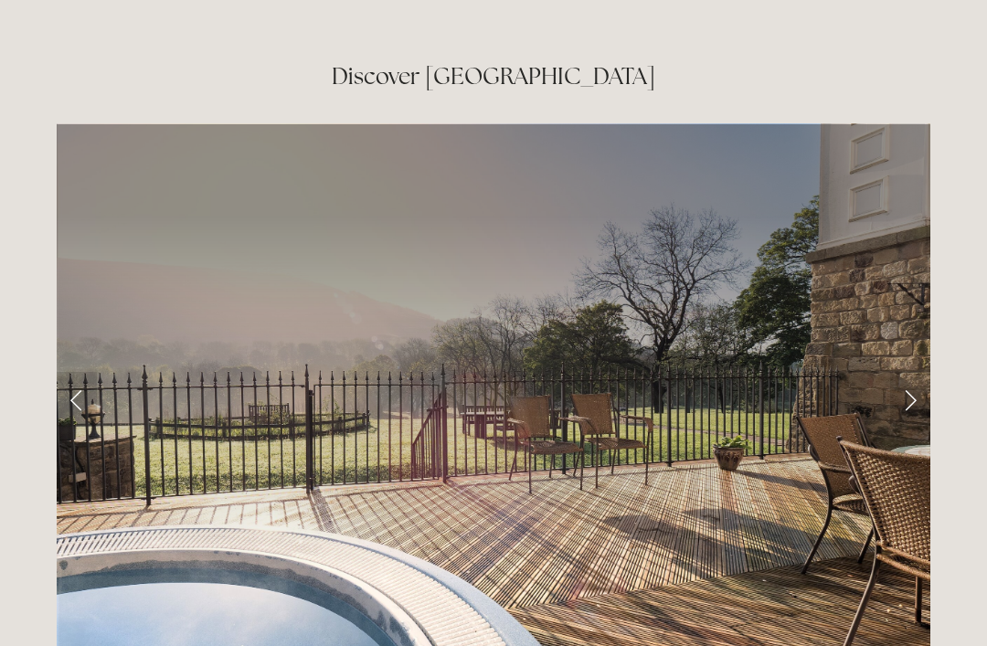
scroll to position [2938, 0]
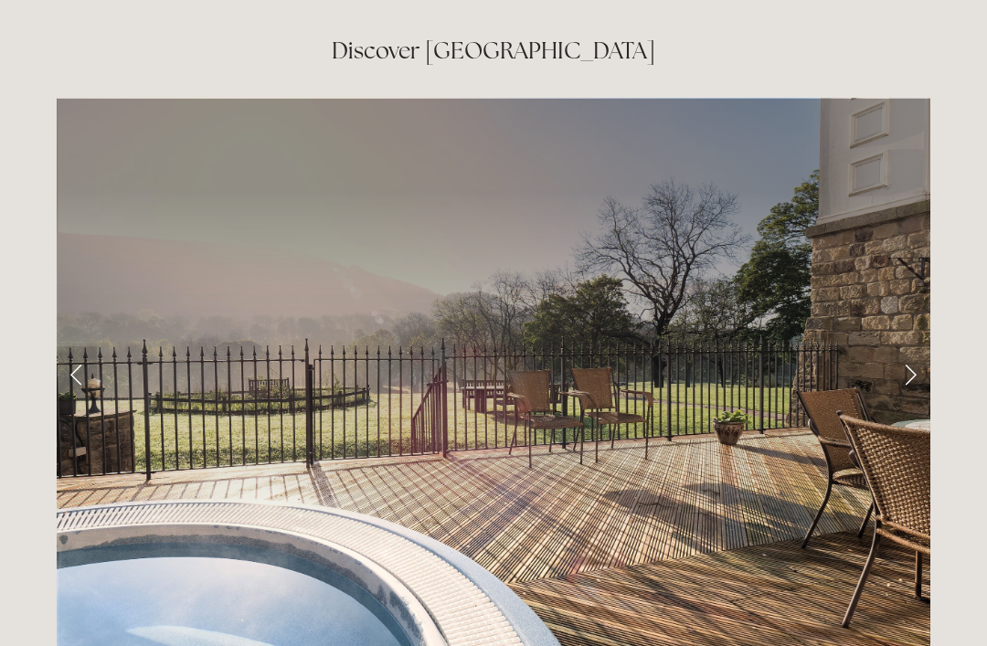
click at [919, 346] on link "Next Slide" at bounding box center [910, 373] width 40 height 55
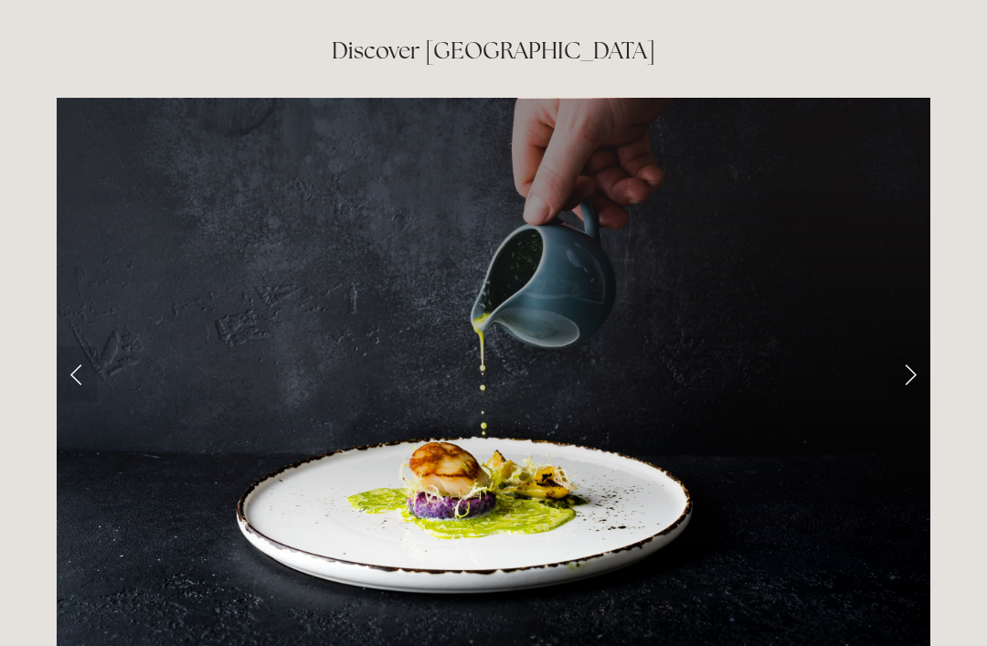
click at [905, 346] on link "Next Slide" at bounding box center [910, 373] width 40 height 55
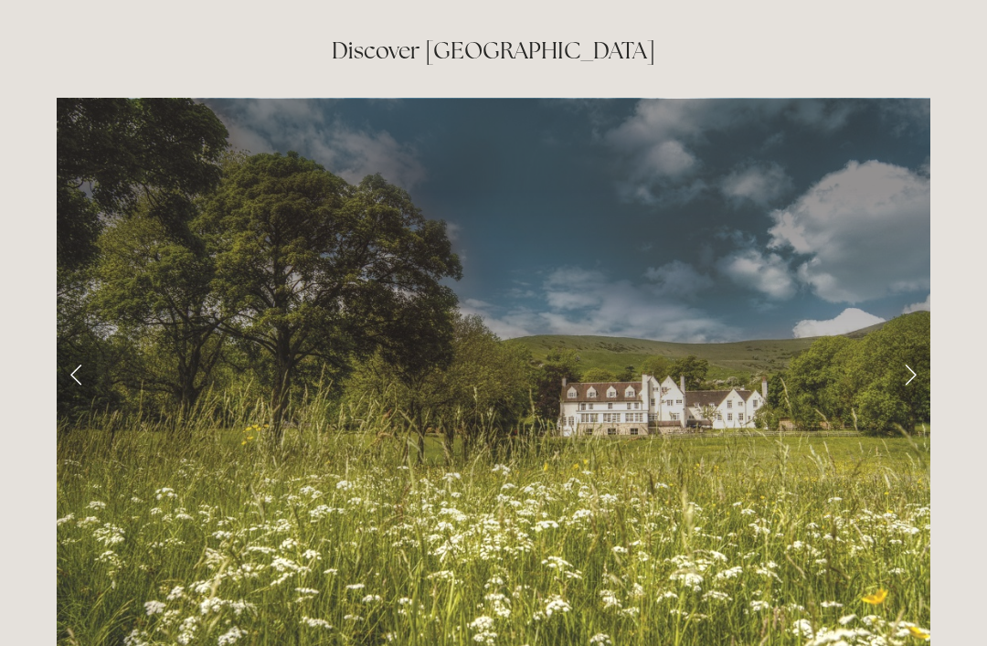
click at [900, 346] on link "Next Slide" at bounding box center [910, 373] width 40 height 55
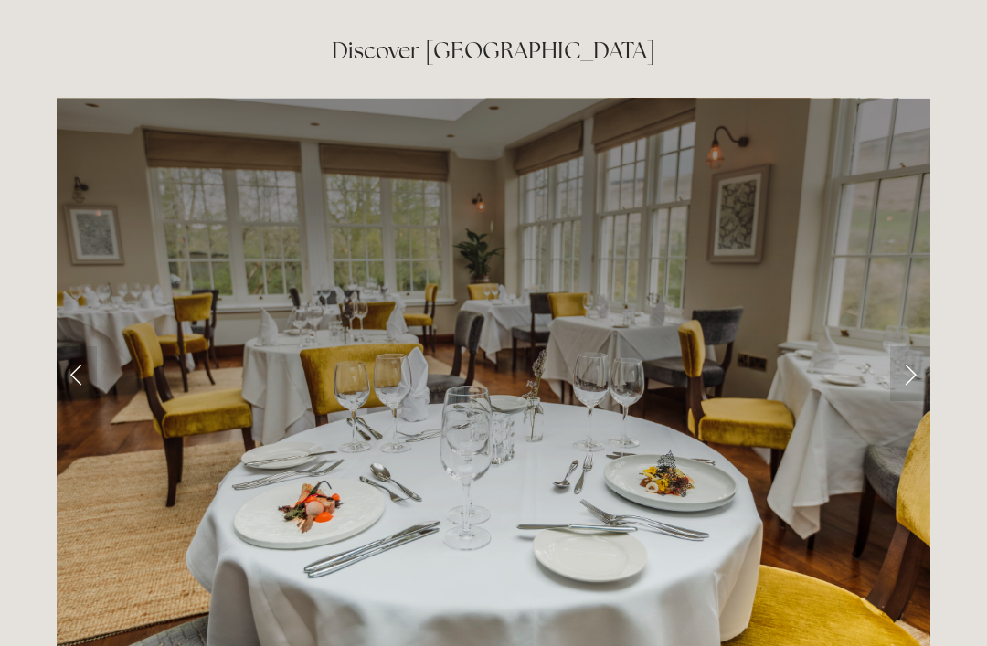
click at [905, 346] on link "Next Slide" at bounding box center [910, 373] width 40 height 55
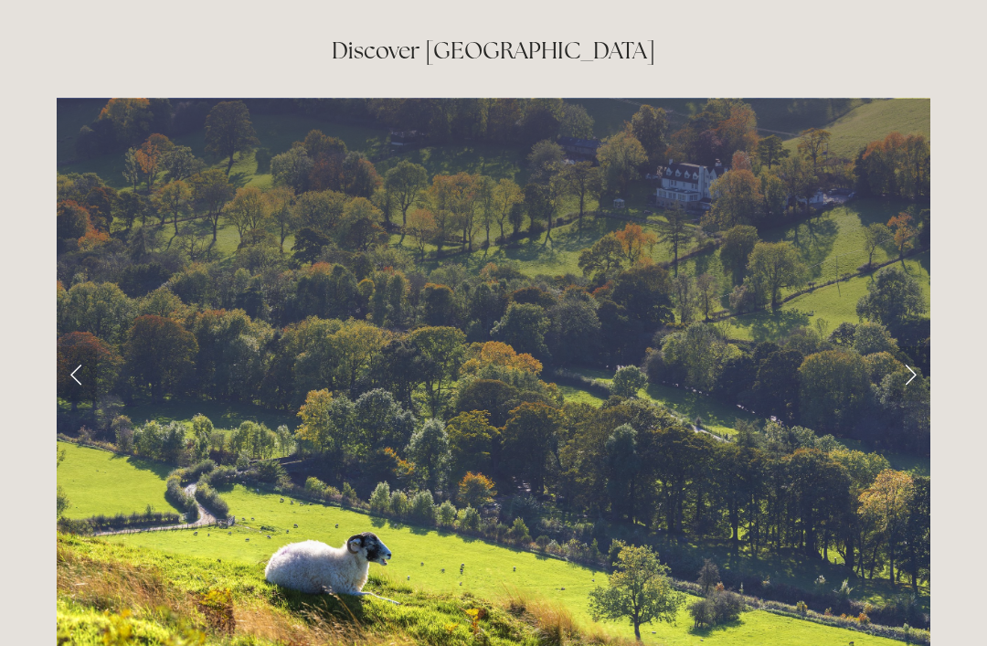
click at [912, 346] on link "Next Slide" at bounding box center [910, 373] width 40 height 55
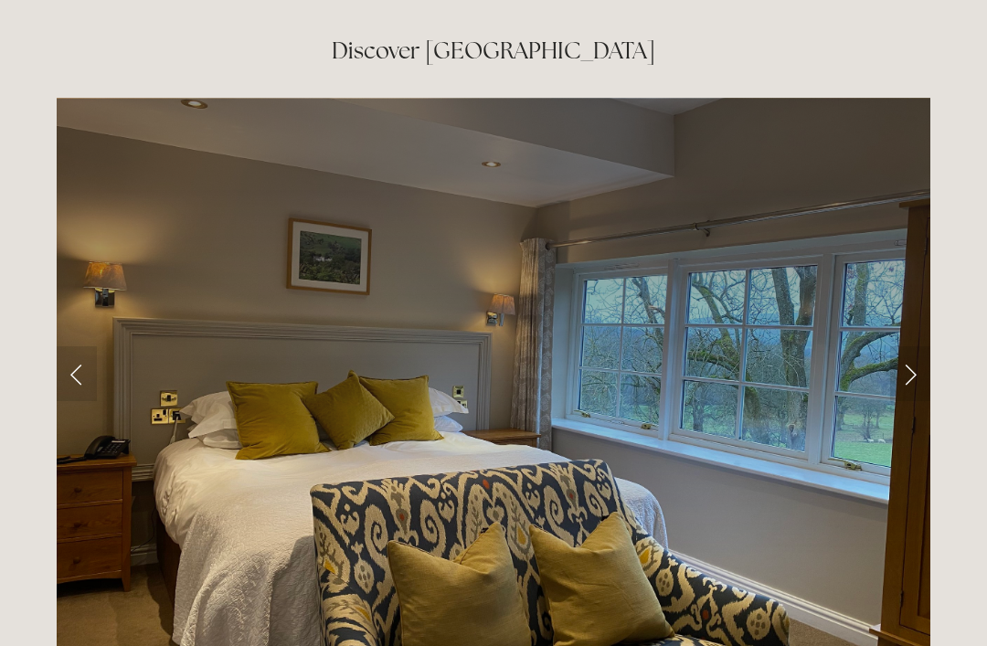
click at [909, 346] on link "Next Slide" at bounding box center [910, 373] width 40 height 55
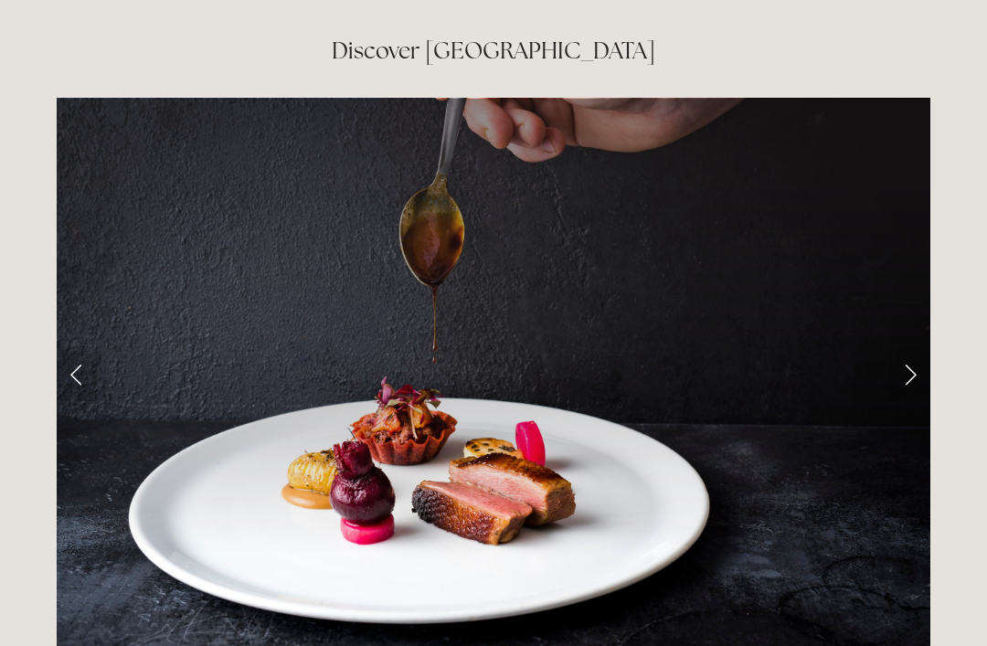
click at [903, 346] on link "Next Slide" at bounding box center [910, 373] width 40 height 55
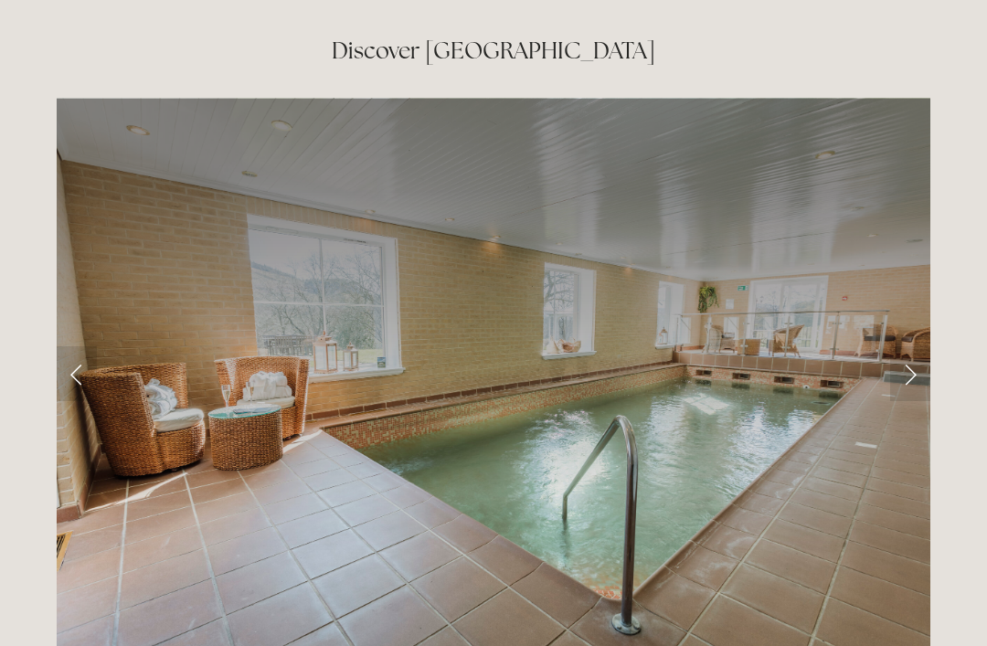
click at [905, 346] on link "Next Slide" at bounding box center [910, 373] width 40 height 55
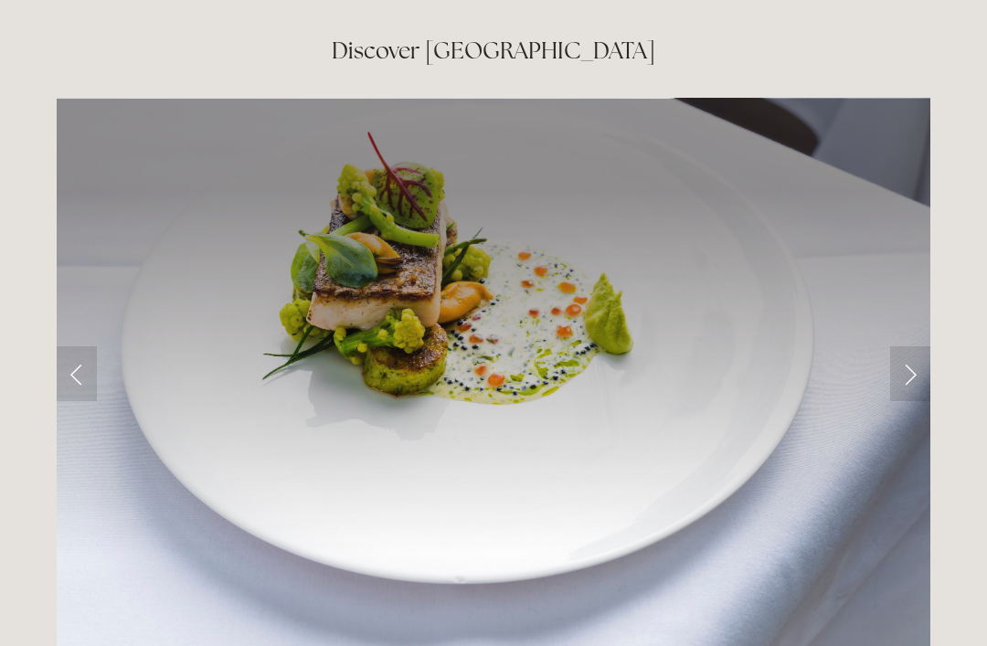
click at [910, 346] on link "Next Slide" at bounding box center [910, 373] width 40 height 55
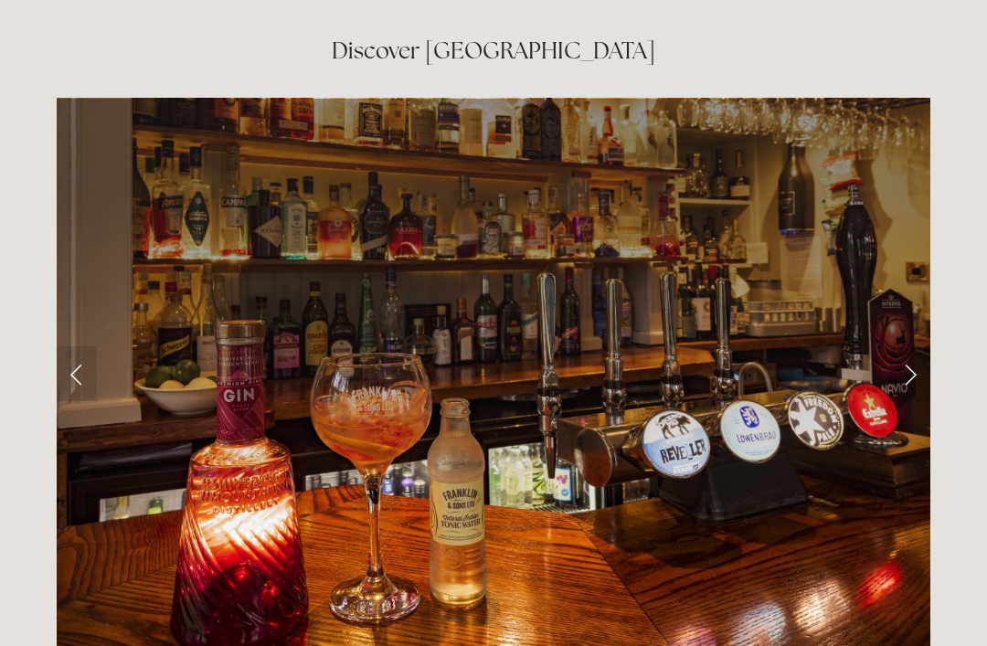
click at [911, 346] on link "Next Slide" at bounding box center [910, 373] width 40 height 55
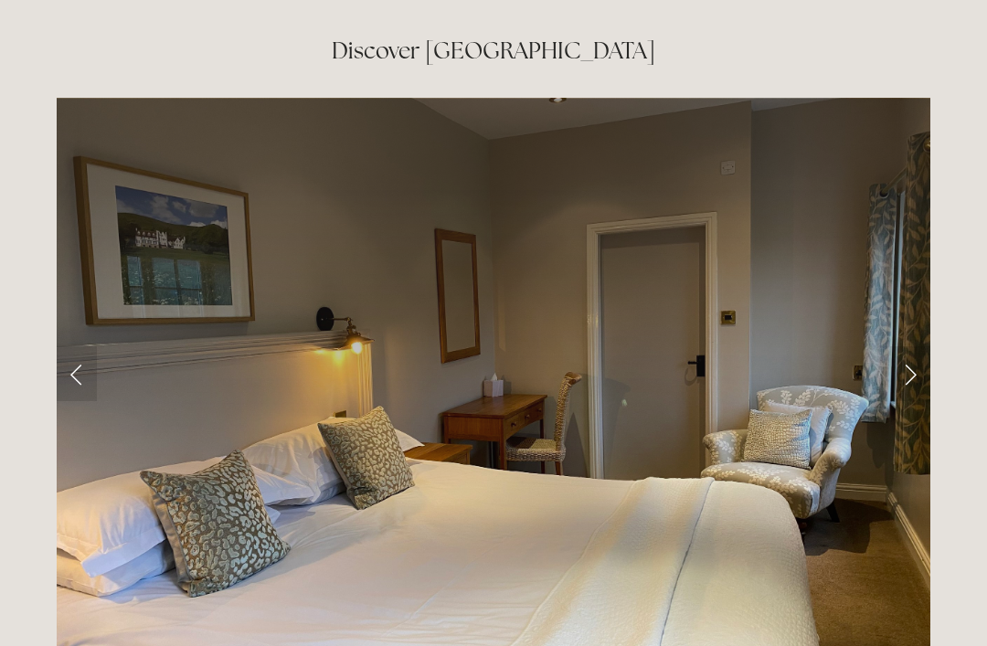
click at [910, 346] on link "Next Slide" at bounding box center [910, 373] width 40 height 55
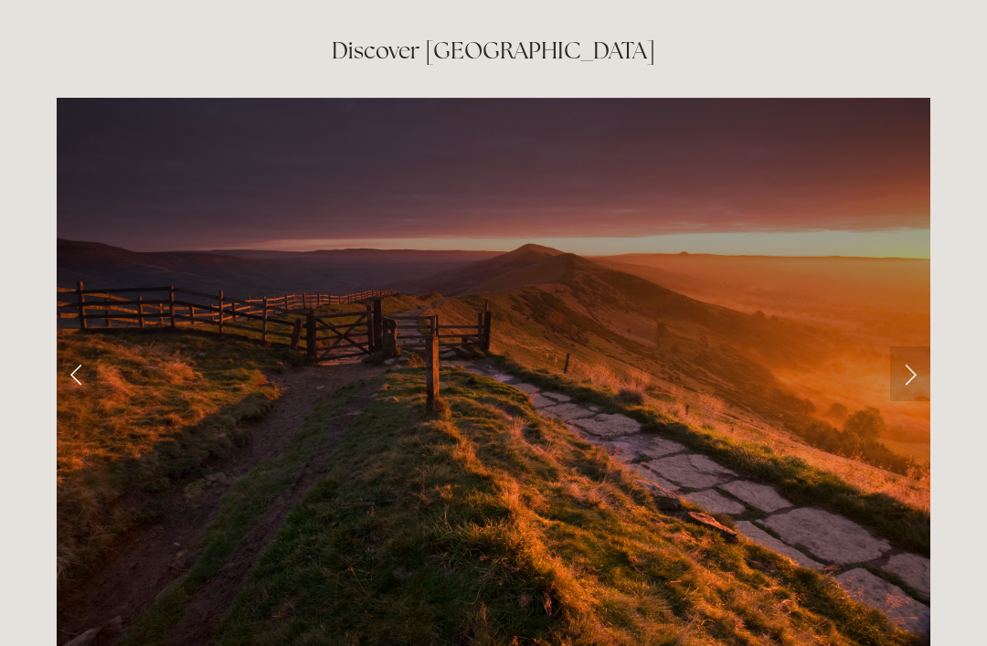
click at [916, 346] on link "Next Slide" at bounding box center [910, 373] width 40 height 55
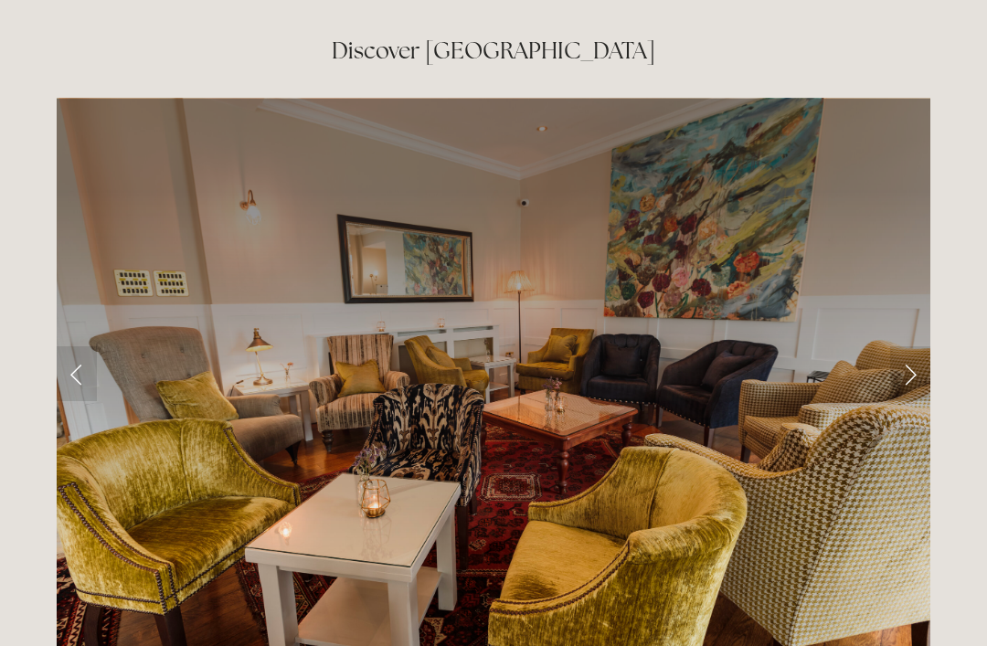
click at [904, 346] on link "Next Slide" at bounding box center [910, 373] width 40 height 55
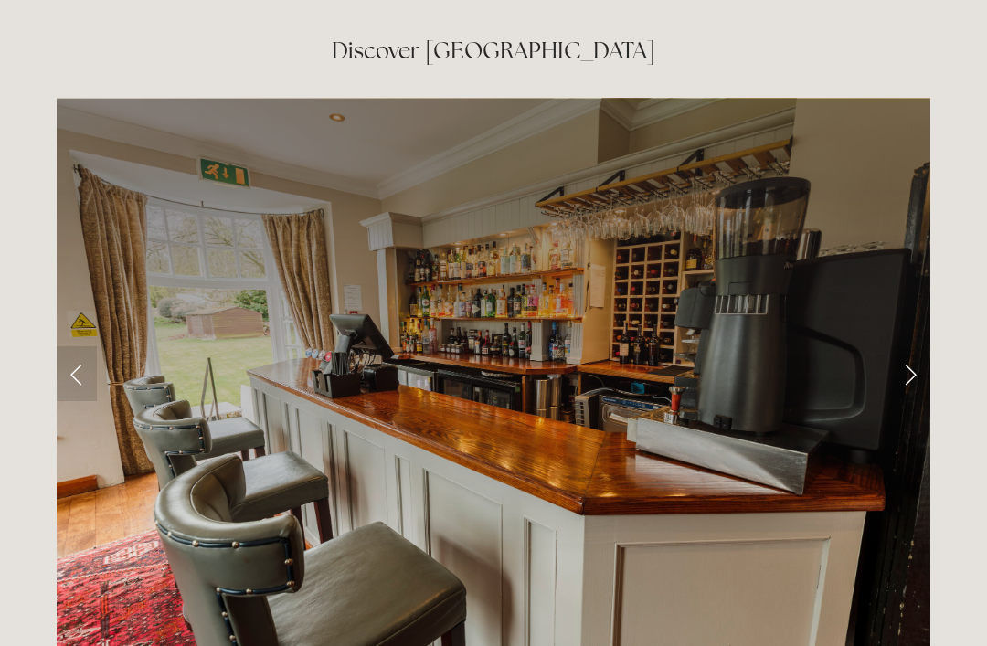
click at [911, 346] on link "Next Slide" at bounding box center [910, 373] width 40 height 55
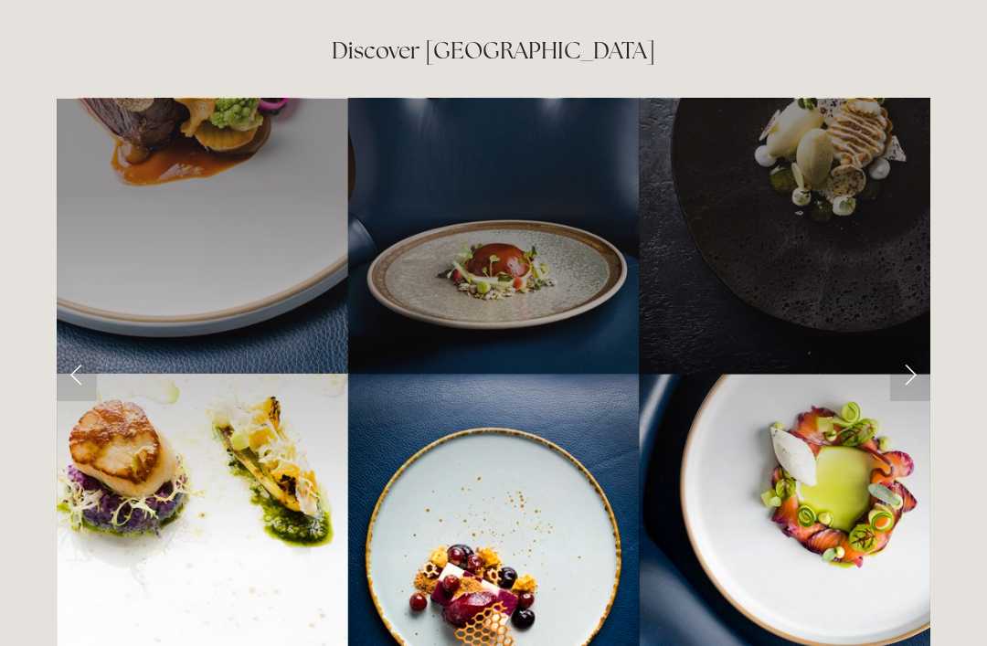
click at [904, 346] on link "Next Slide" at bounding box center [910, 373] width 40 height 55
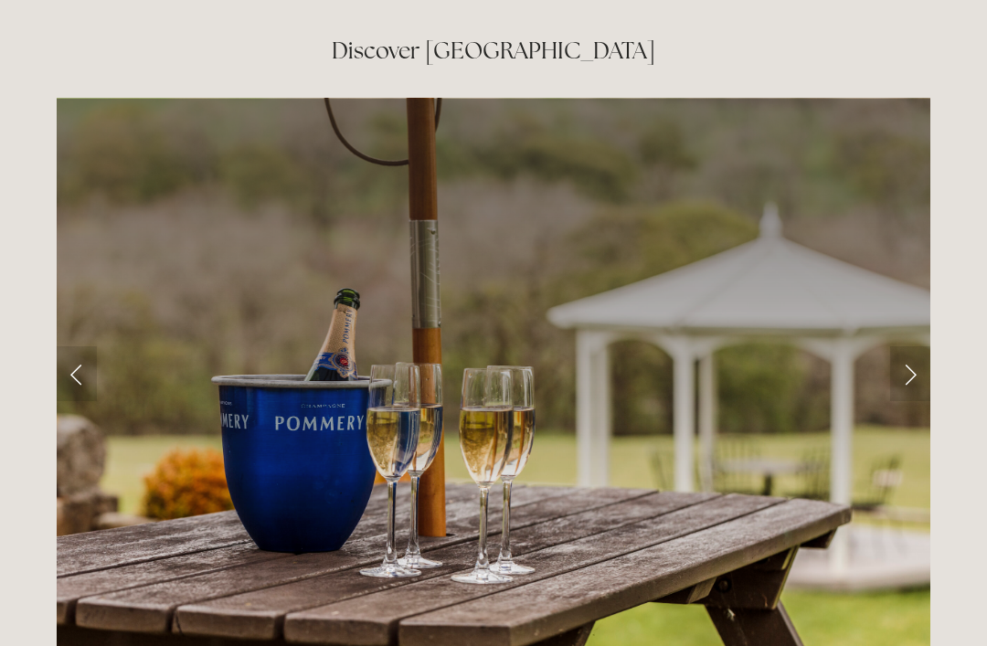
click at [904, 346] on link "Next Slide" at bounding box center [910, 373] width 40 height 55
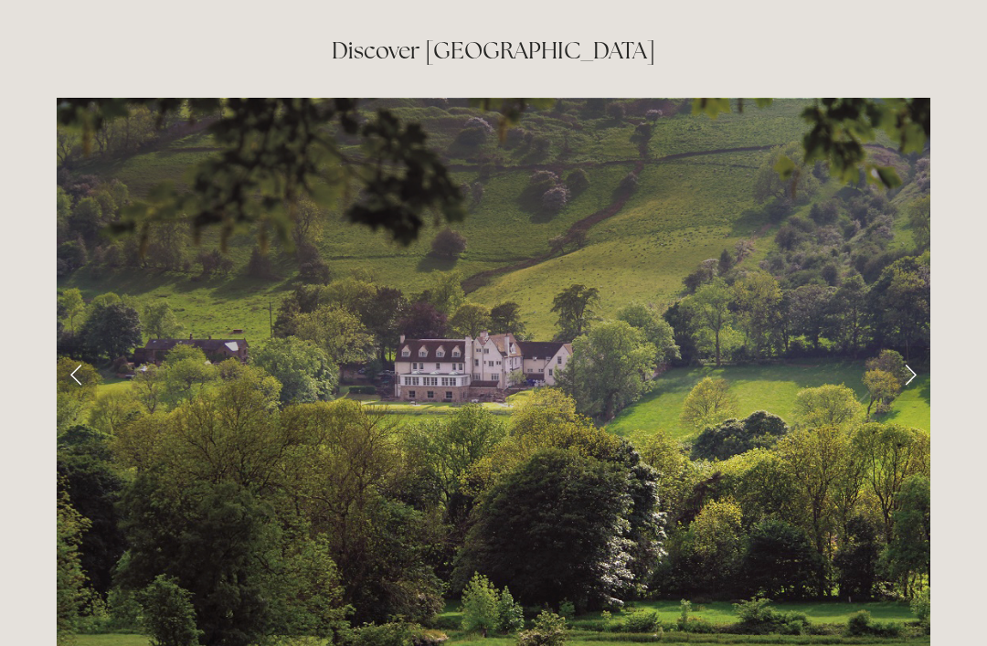
click at [908, 346] on link "Next Slide" at bounding box center [910, 373] width 40 height 55
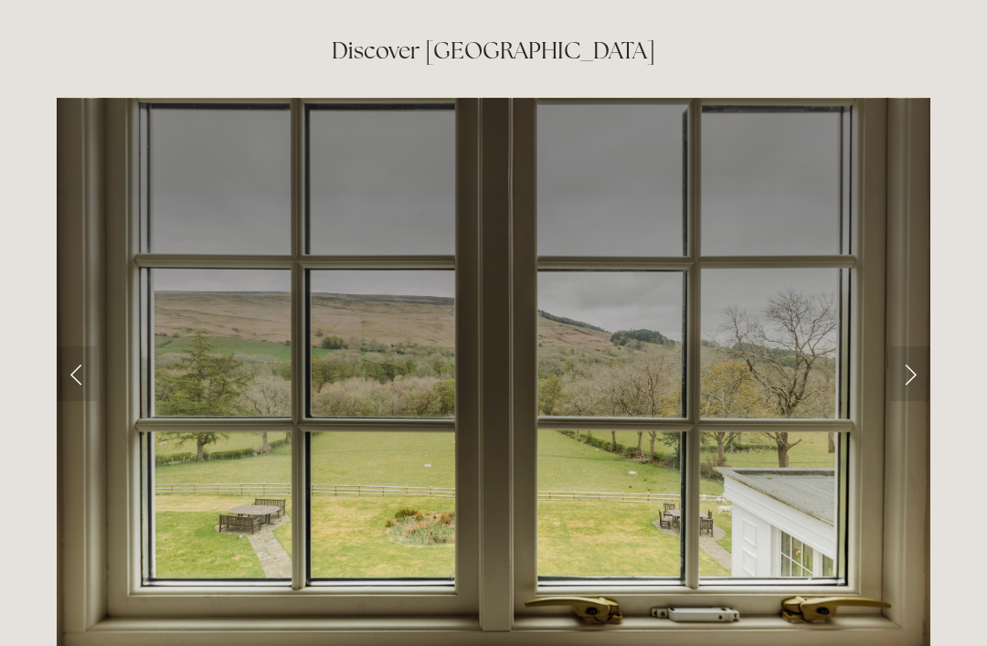
click at [903, 346] on link "Next Slide" at bounding box center [910, 373] width 40 height 55
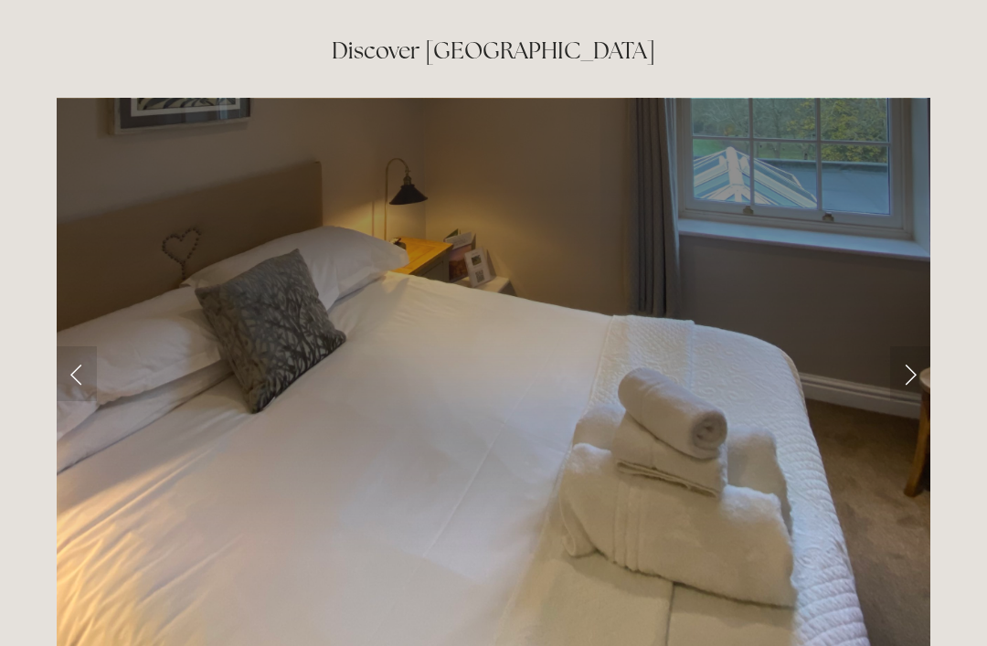
click at [906, 346] on link "Next Slide" at bounding box center [910, 373] width 40 height 55
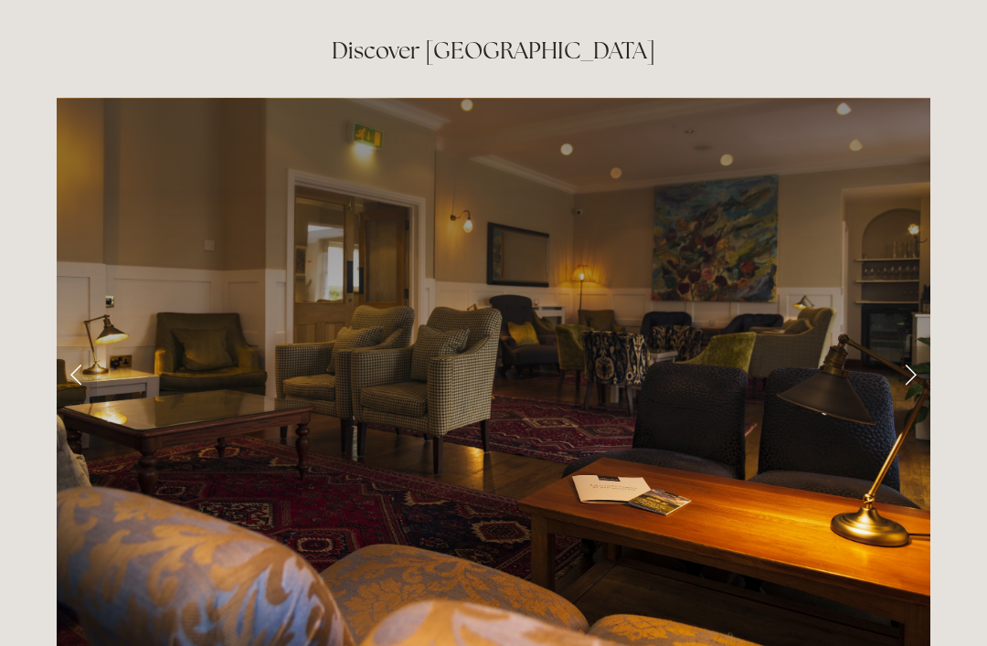
click at [911, 346] on link "Next Slide" at bounding box center [910, 373] width 40 height 55
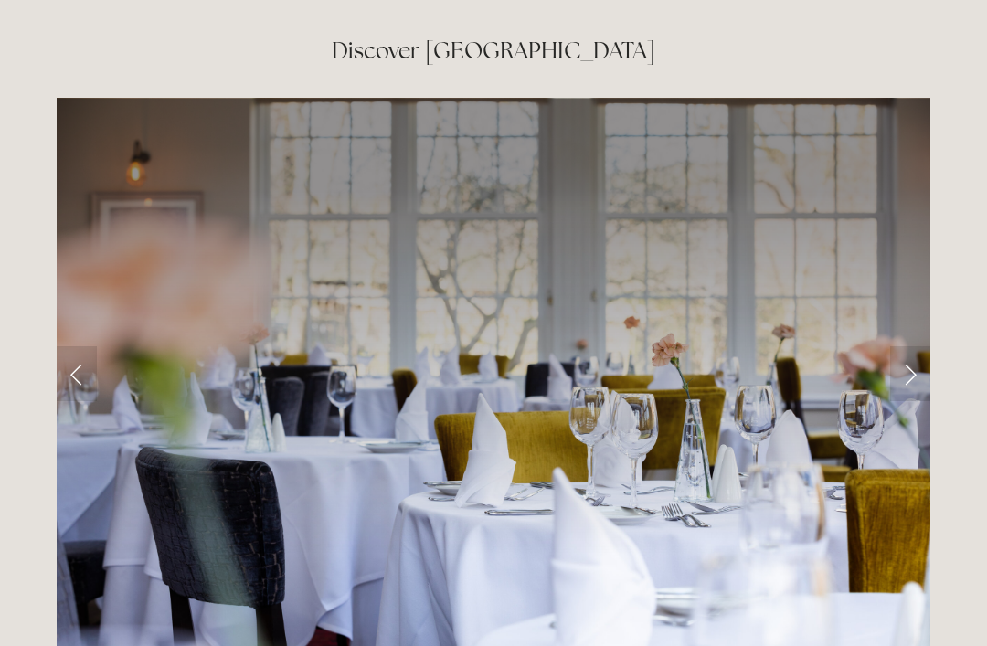
click at [913, 346] on link "Next Slide" at bounding box center [910, 373] width 40 height 55
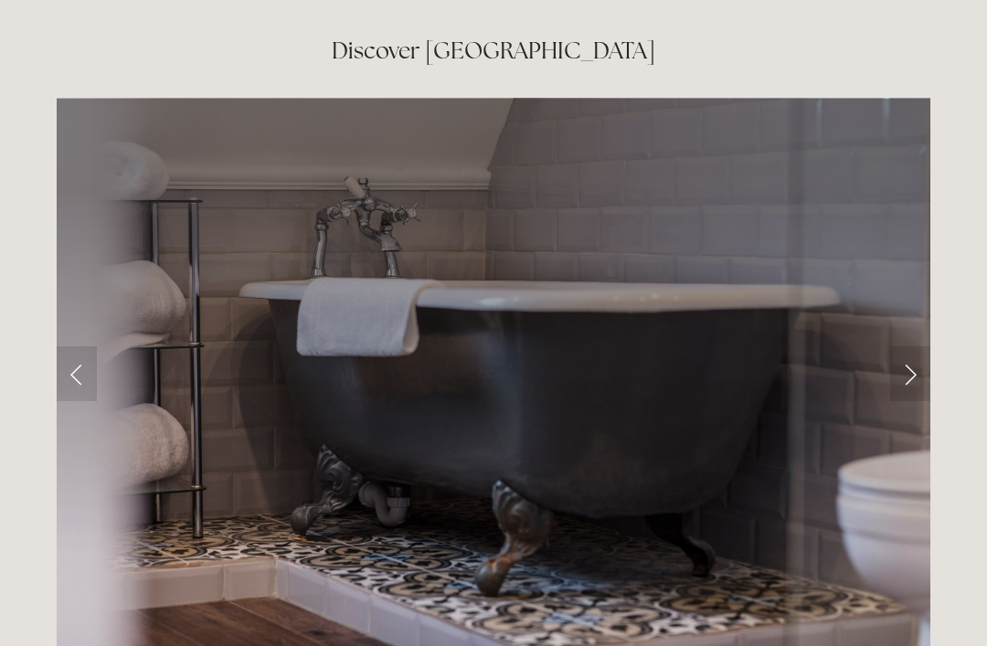
click at [903, 346] on link "Next Slide" at bounding box center [910, 373] width 40 height 55
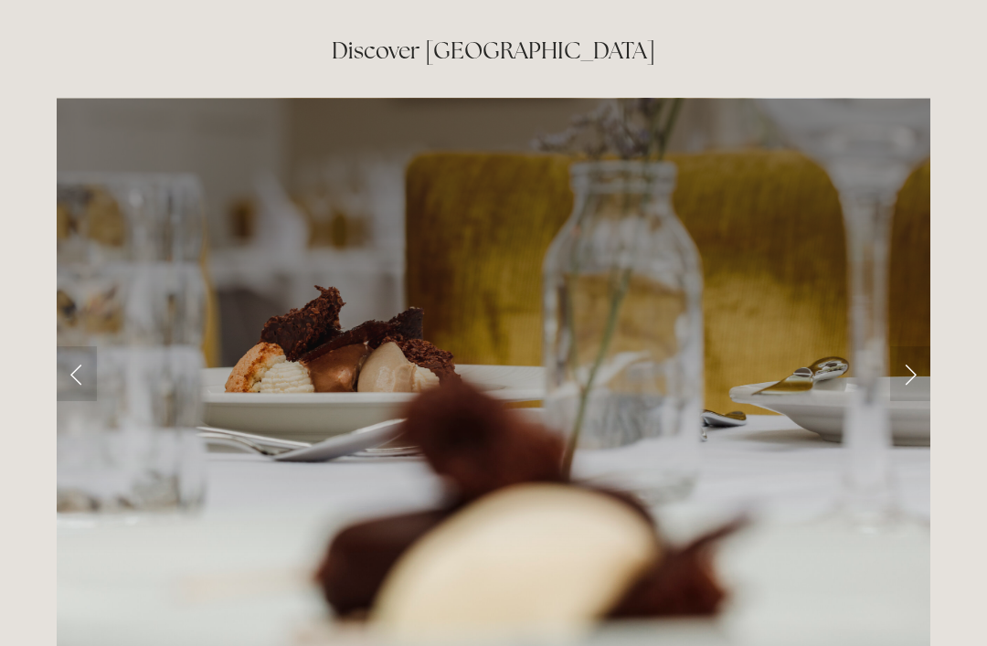
click at [905, 346] on link "Next Slide" at bounding box center [910, 373] width 40 height 55
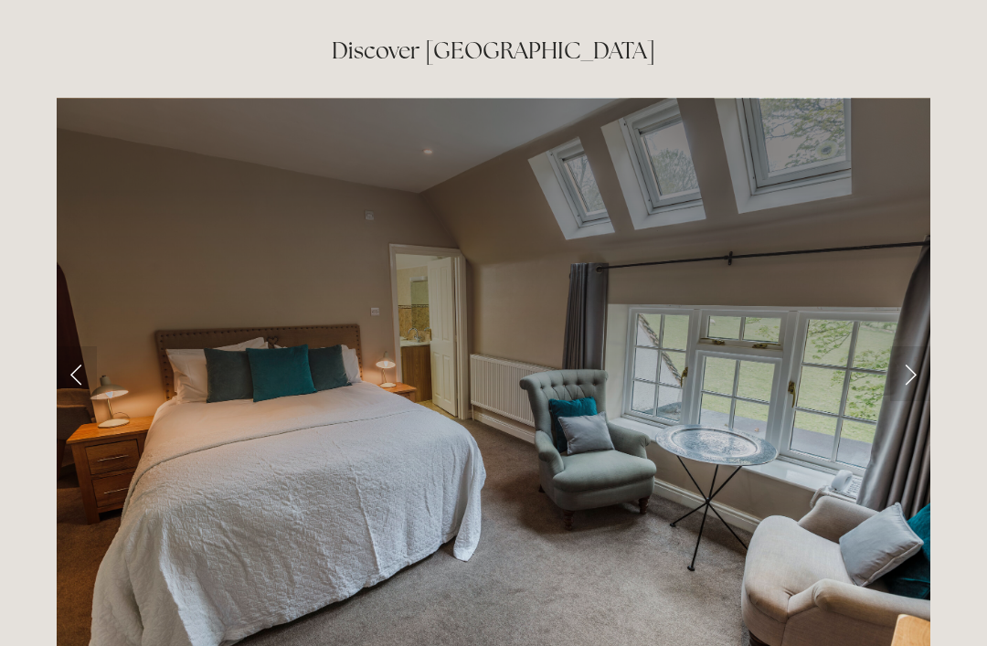
click at [901, 346] on link "Next Slide" at bounding box center [910, 373] width 40 height 55
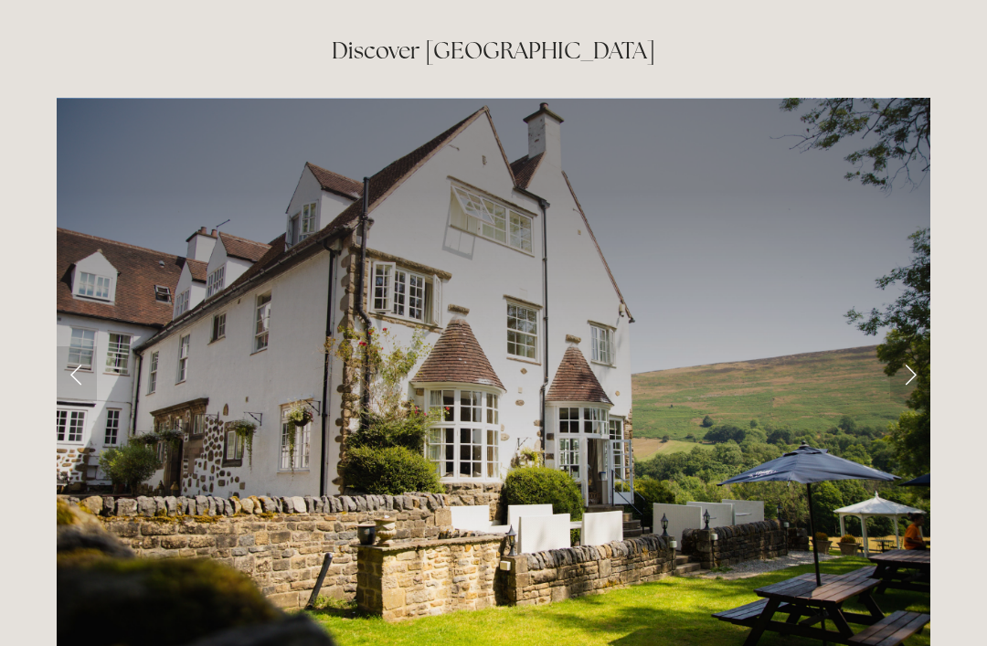
click at [909, 346] on link "Next Slide" at bounding box center [910, 373] width 40 height 55
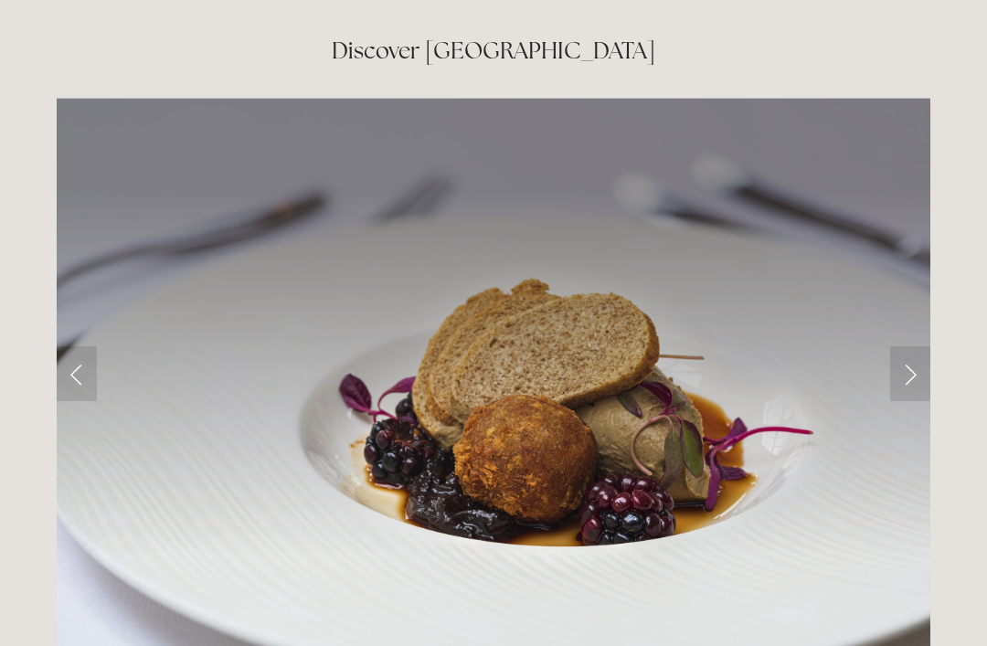
click at [905, 346] on link "Next Slide" at bounding box center [910, 373] width 40 height 55
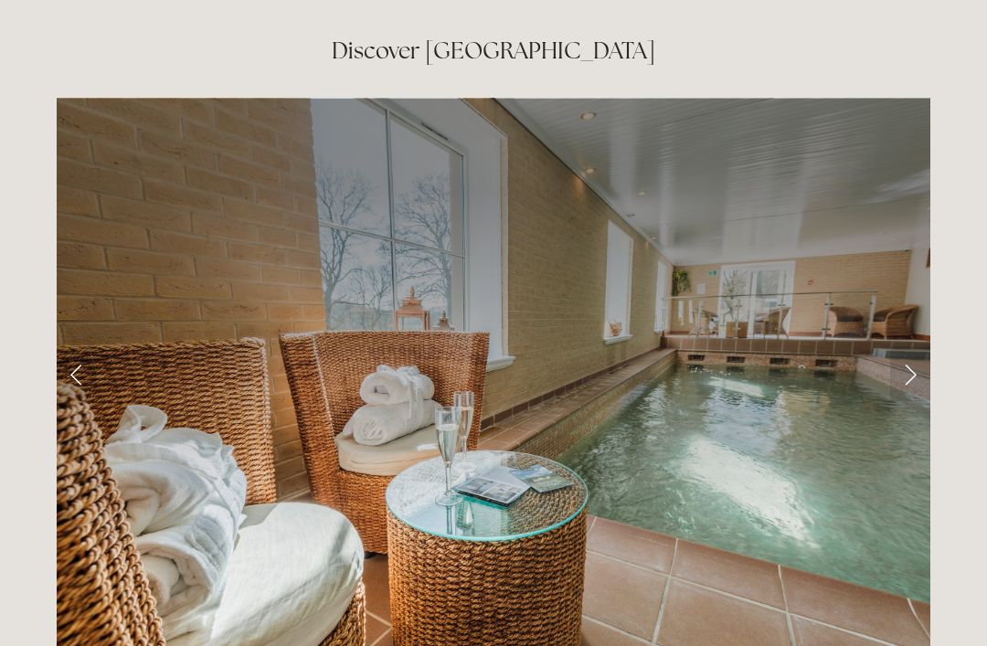
click at [904, 346] on link "Next Slide" at bounding box center [910, 373] width 40 height 55
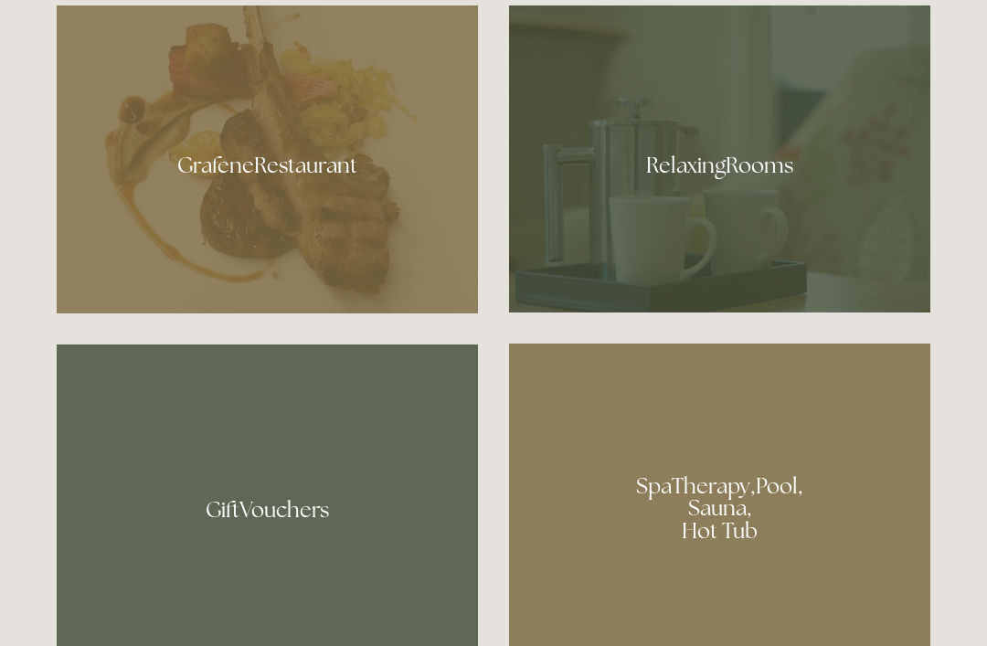
scroll to position [1091, 0]
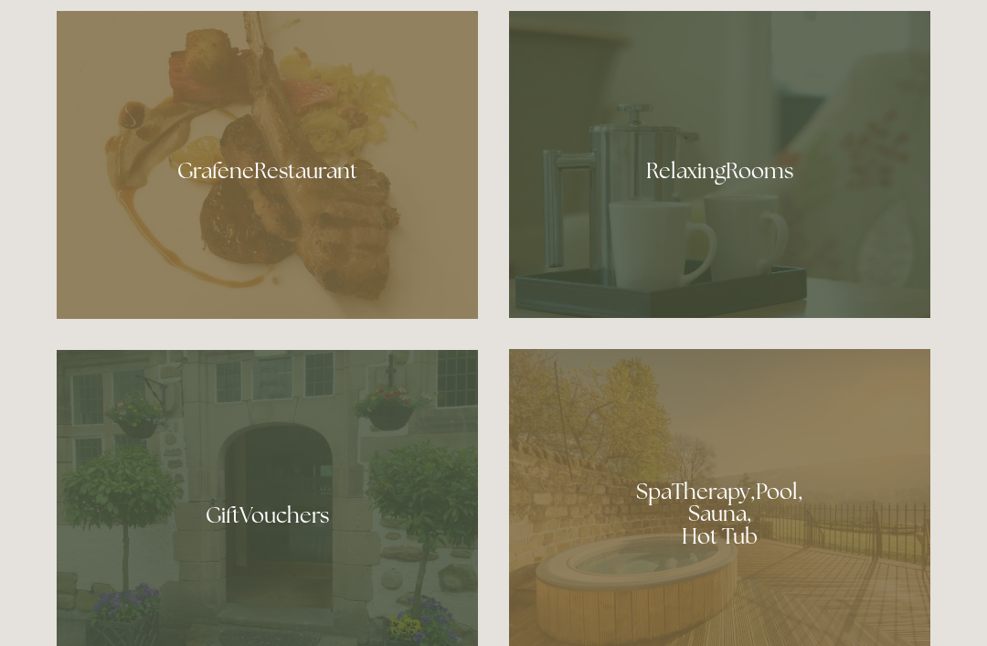
click at [287, 239] on div at bounding box center [267, 165] width 421 height 308
